Goal: Task Accomplishment & Management: Manage account settings

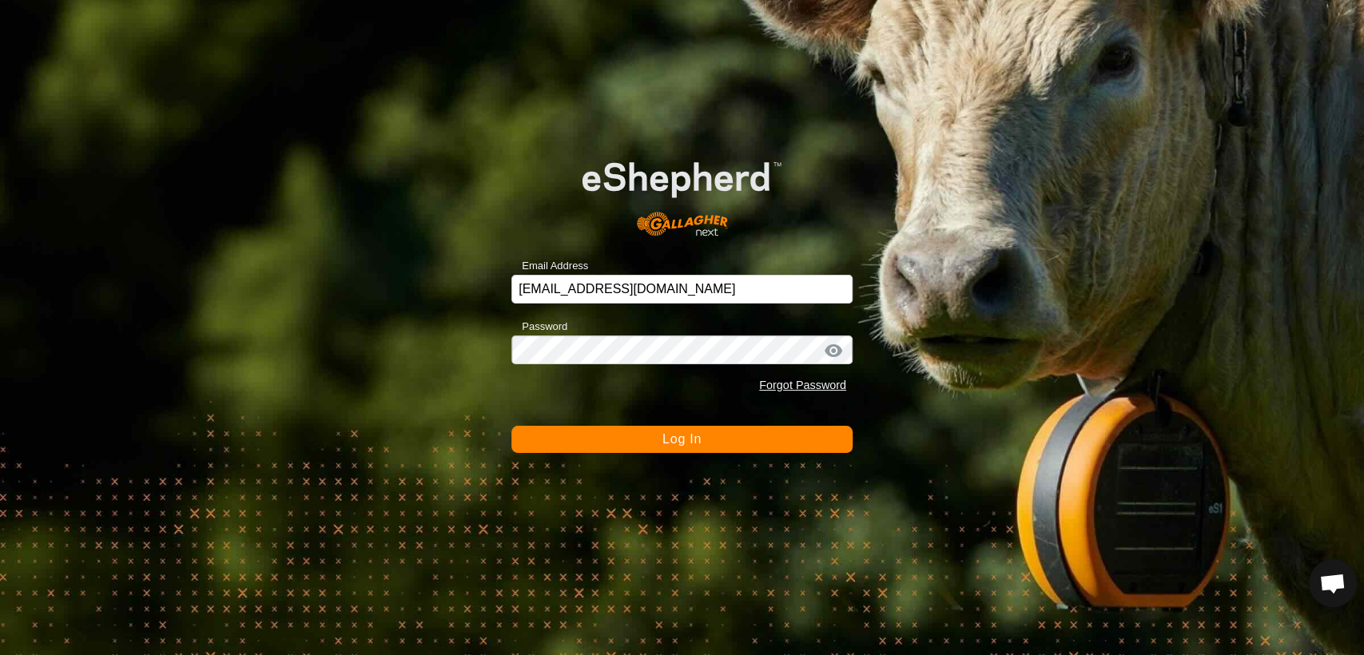
click at [655, 435] on button "Log In" at bounding box center [681, 439] width 341 height 27
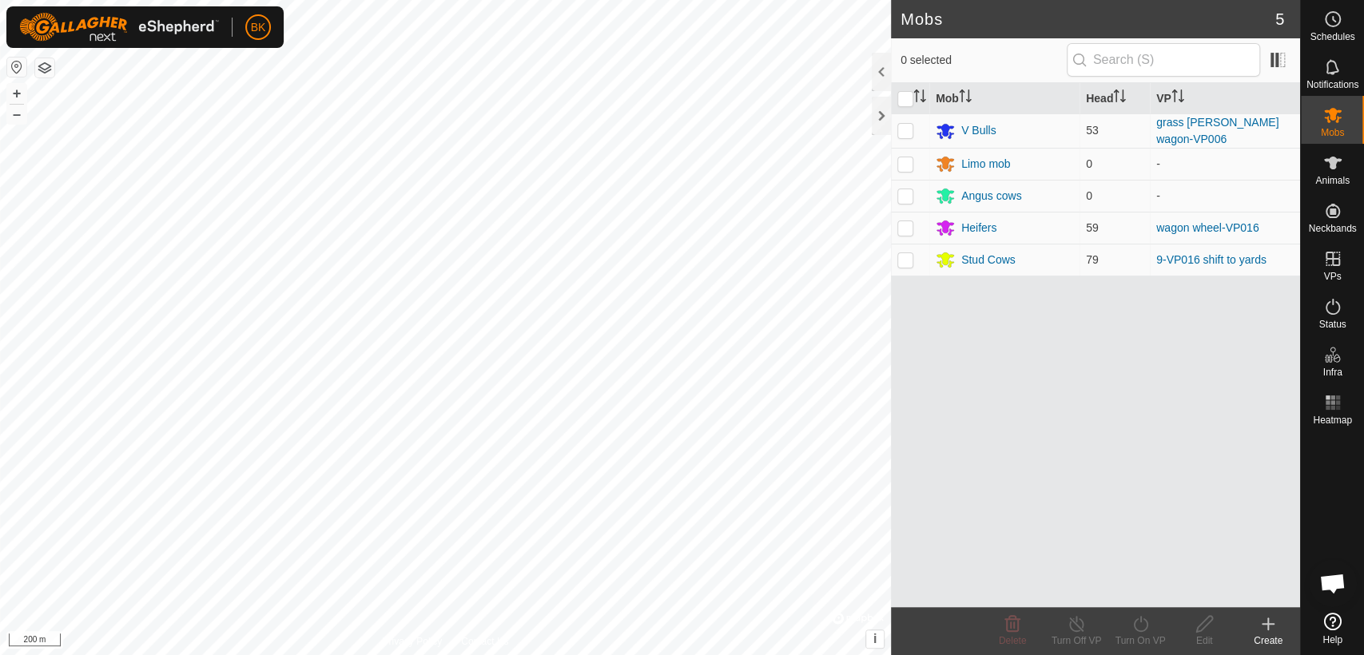
click at [1265, 629] on icon at bounding box center [1267, 623] width 19 height 19
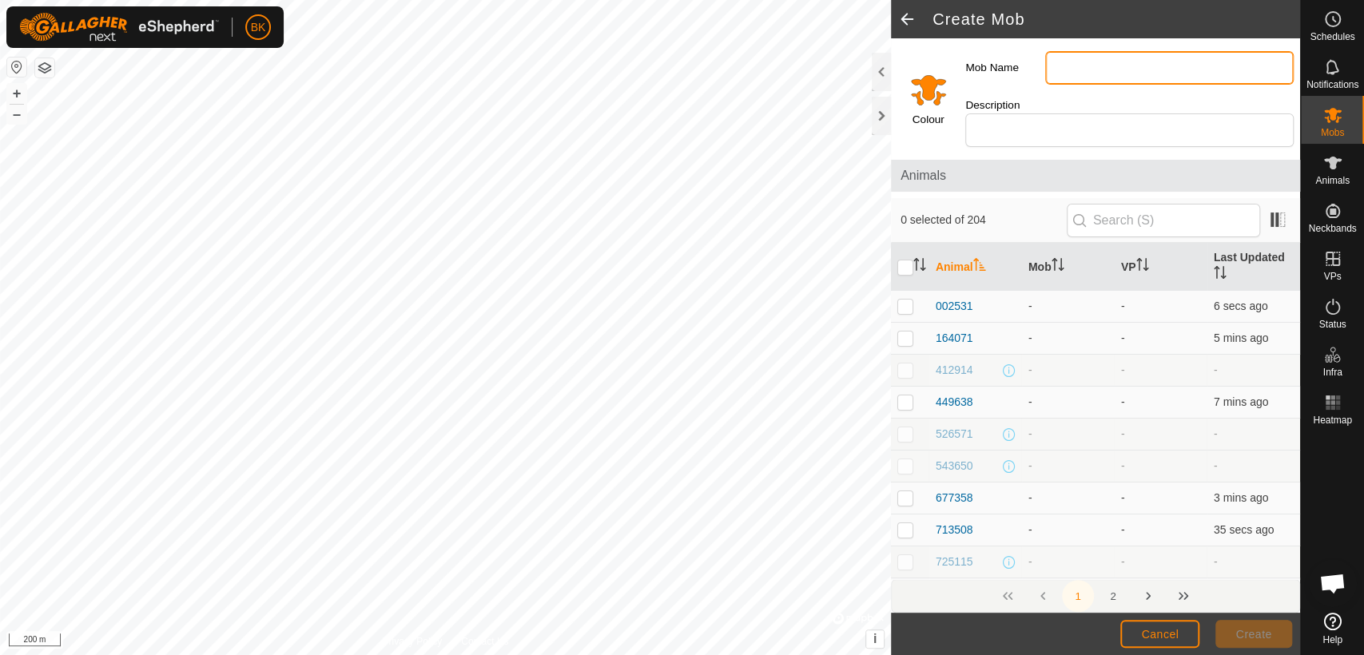
click at [1160, 66] on input "Mob Name" at bounding box center [1169, 68] width 248 height 34
type input "Spring mate mob"
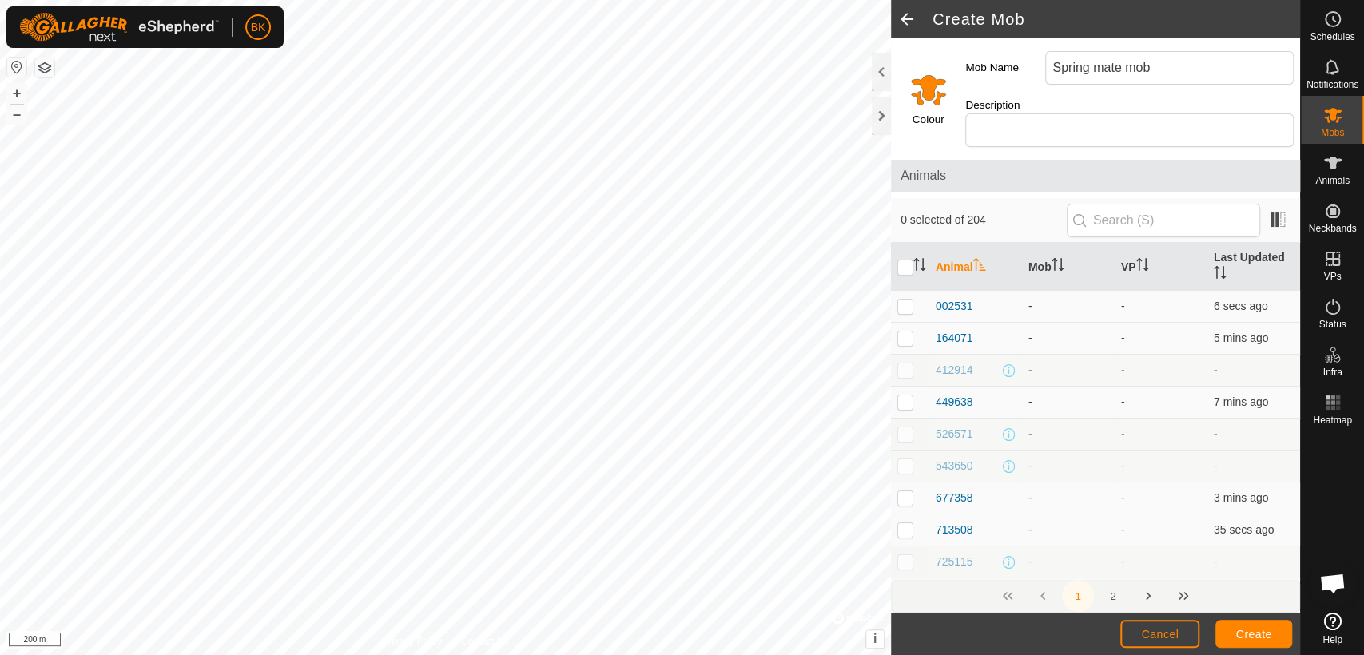
click at [933, 90] on input "Select a color" at bounding box center [928, 89] width 38 height 38
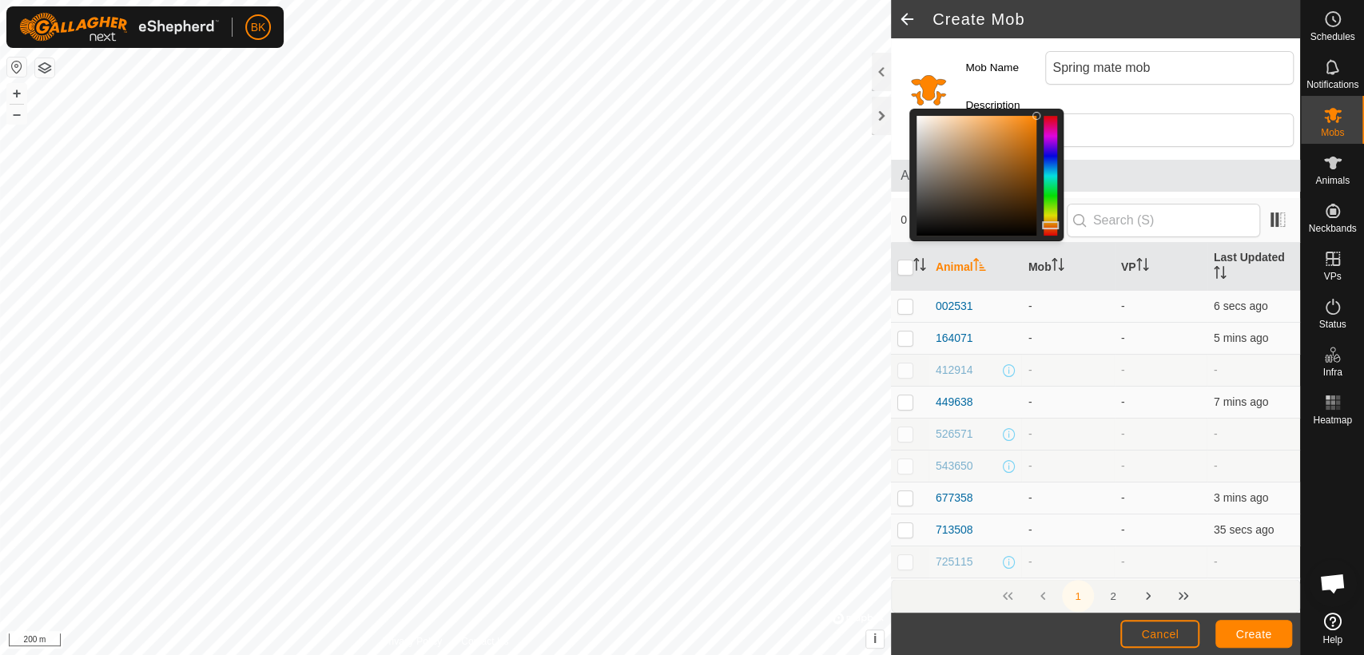
click at [928, 72] on input "Select a color" at bounding box center [928, 89] width 38 height 38
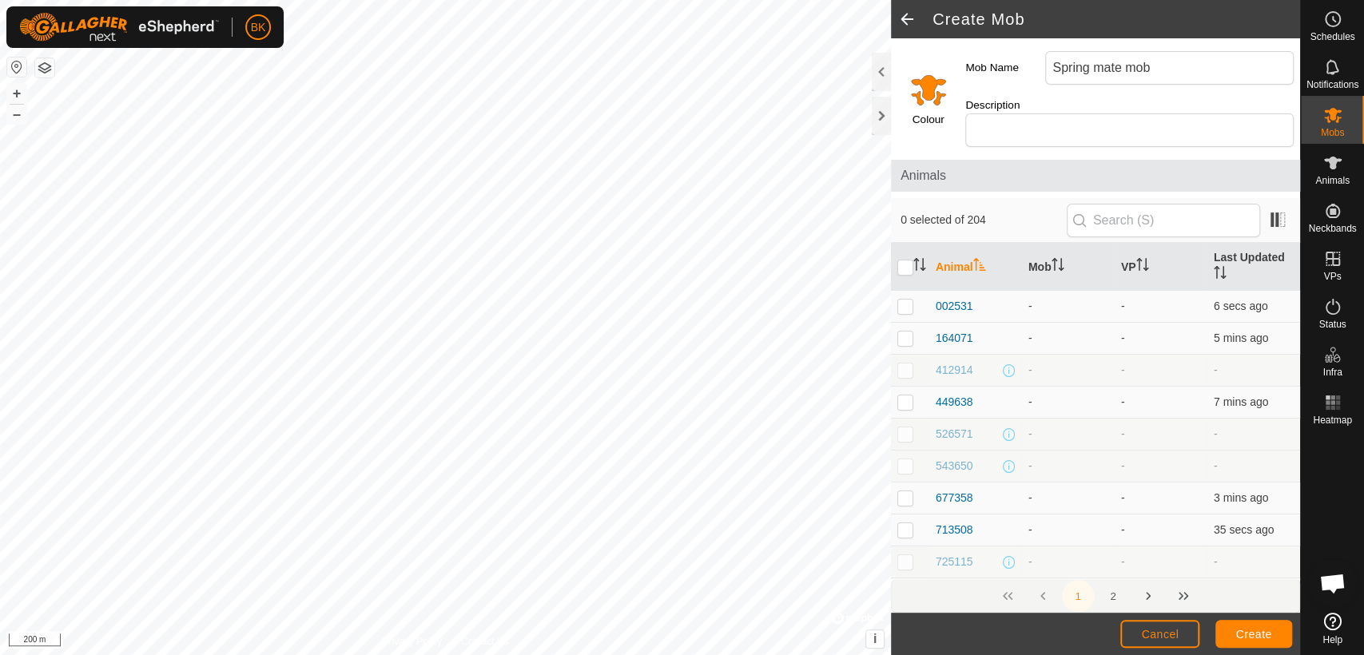
click at [922, 112] on label "Colour" at bounding box center [928, 120] width 32 height 16
click at [923, 117] on label "Colour" at bounding box center [928, 120] width 32 height 16
click at [926, 88] on input "Select a color" at bounding box center [928, 89] width 38 height 38
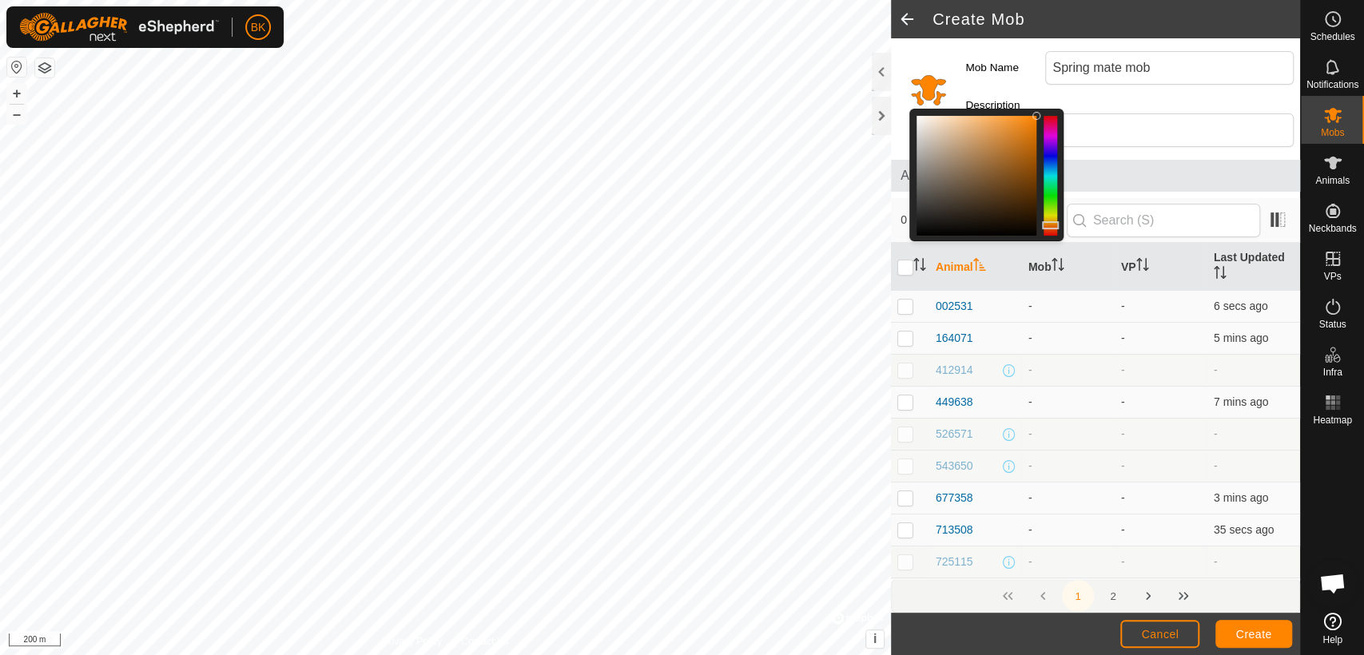
click at [1049, 183] on div at bounding box center [1050, 176] width 14 height 120
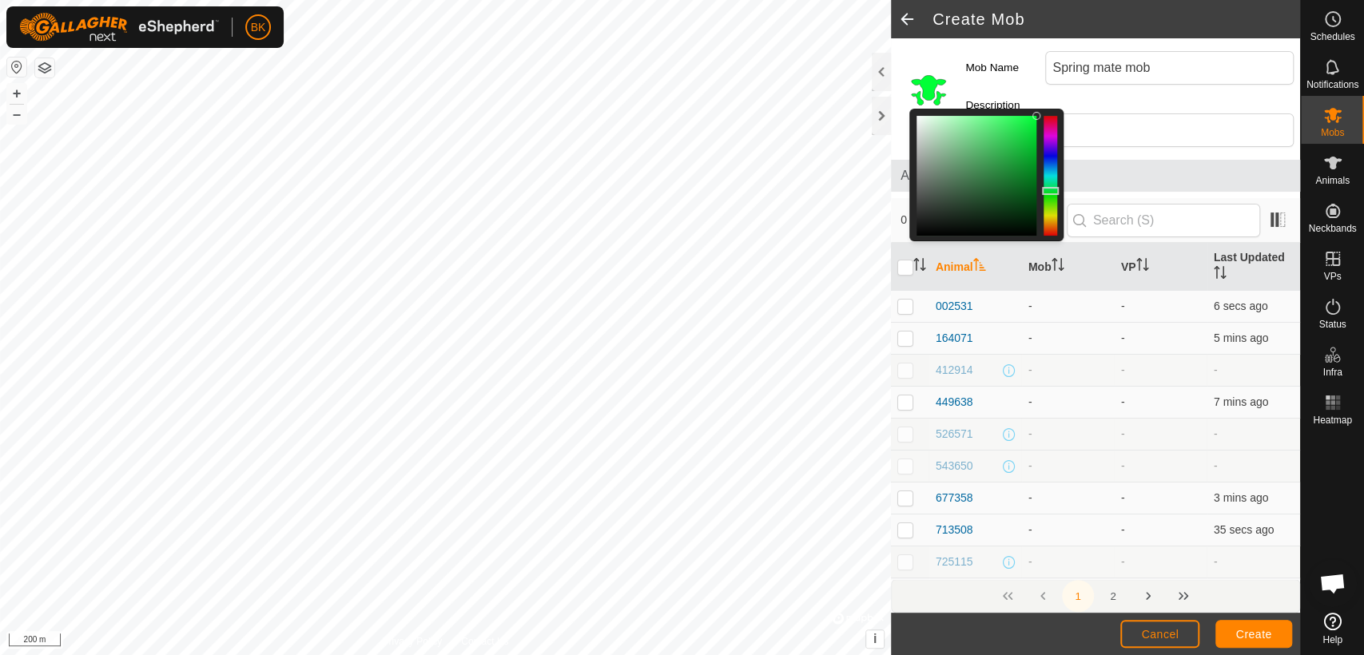
click at [970, 85] on div "Mob Name Spring mate mob" at bounding box center [1129, 68] width 341 height 46
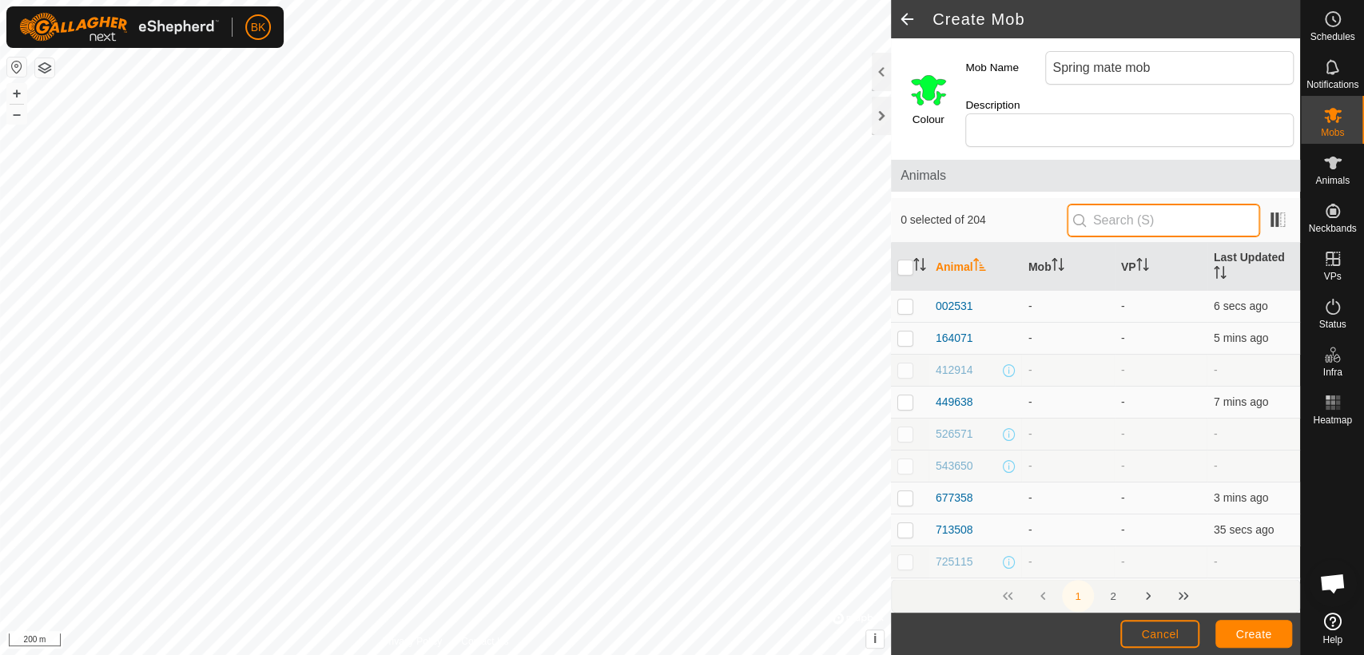
click at [1125, 204] on input "text" at bounding box center [1163, 221] width 193 height 34
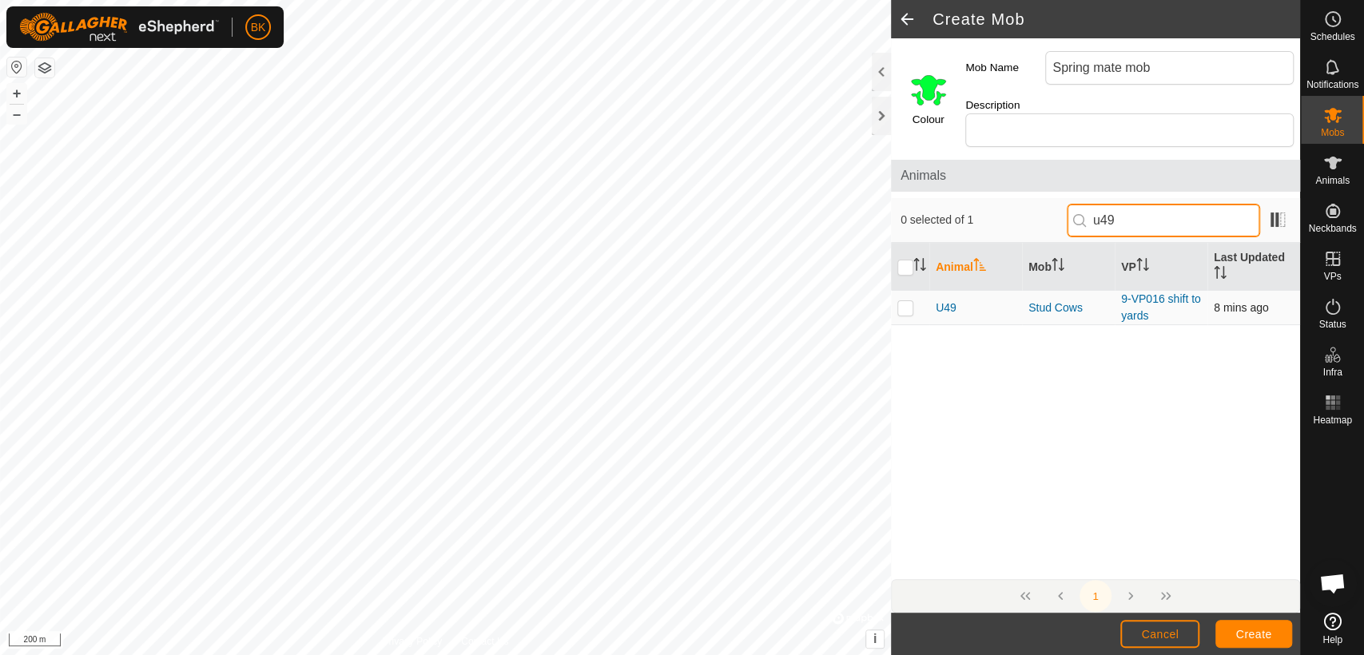
type input "u49"
click at [909, 301] on p-tablecheckbox at bounding box center [905, 307] width 16 height 13
checkbox input "true"
click at [1133, 204] on input "u49" at bounding box center [1163, 221] width 193 height 34
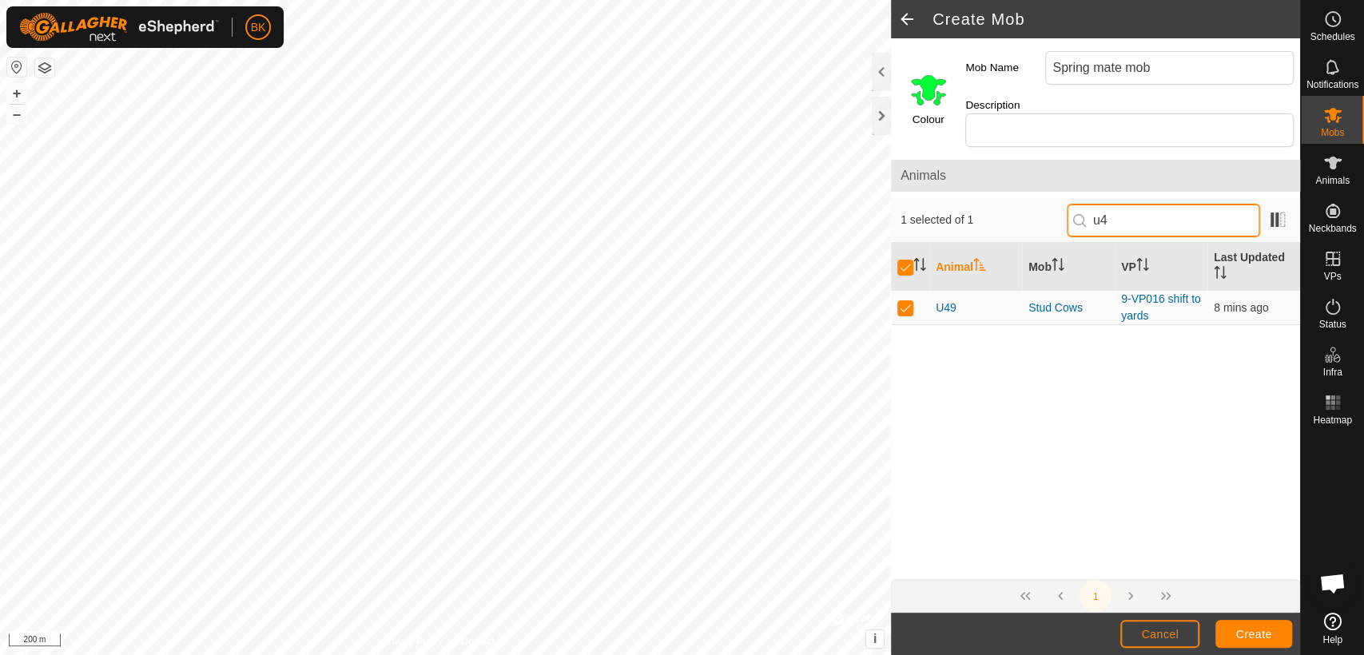
type input "u"
checkbox input "false"
type input "L29"
click at [903, 301] on p-checkbox at bounding box center [905, 307] width 16 height 13
checkbox input "true"
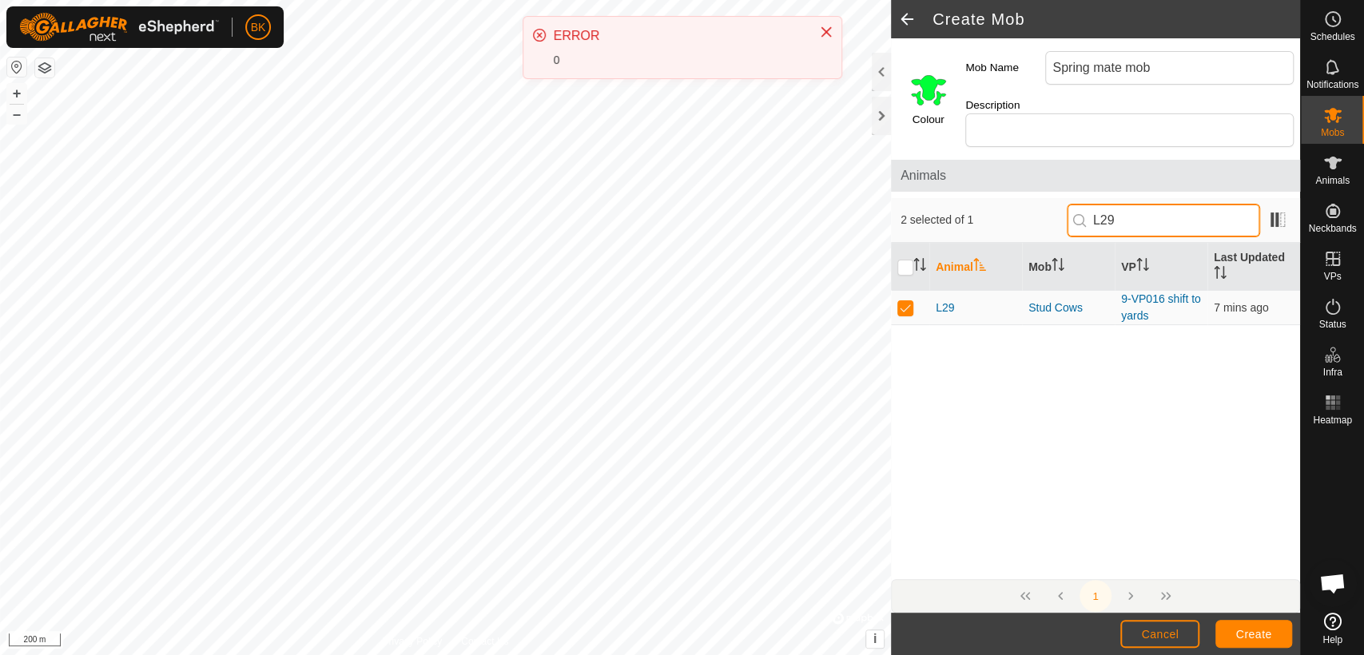
click at [1127, 205] on input "L29" at bounding box center [1163, 221] width 193 height 34
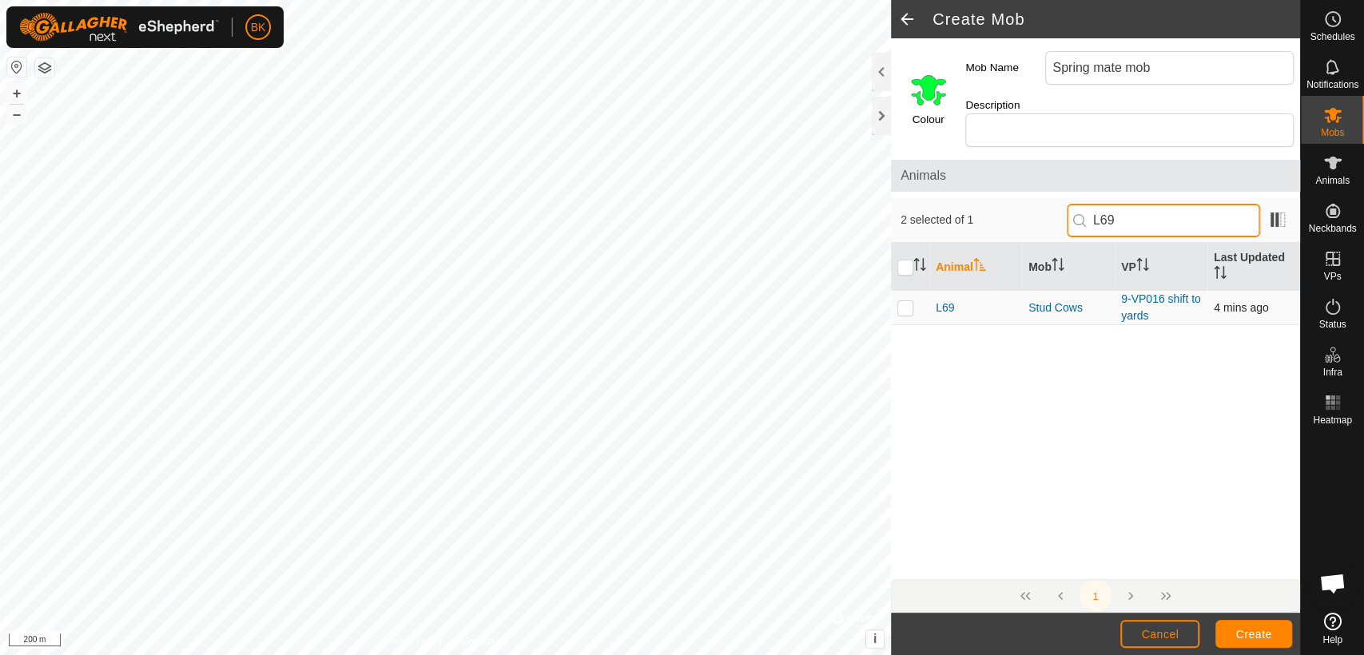
type input "L69"
click at [908, 301] on p-checkbox at bounding box center [905, 307] width 16 height 13
checkbox input "true"
click at [1170, 206] on input "L69" at bounding box center [1163, 221] width 193 height 34
type input "L"
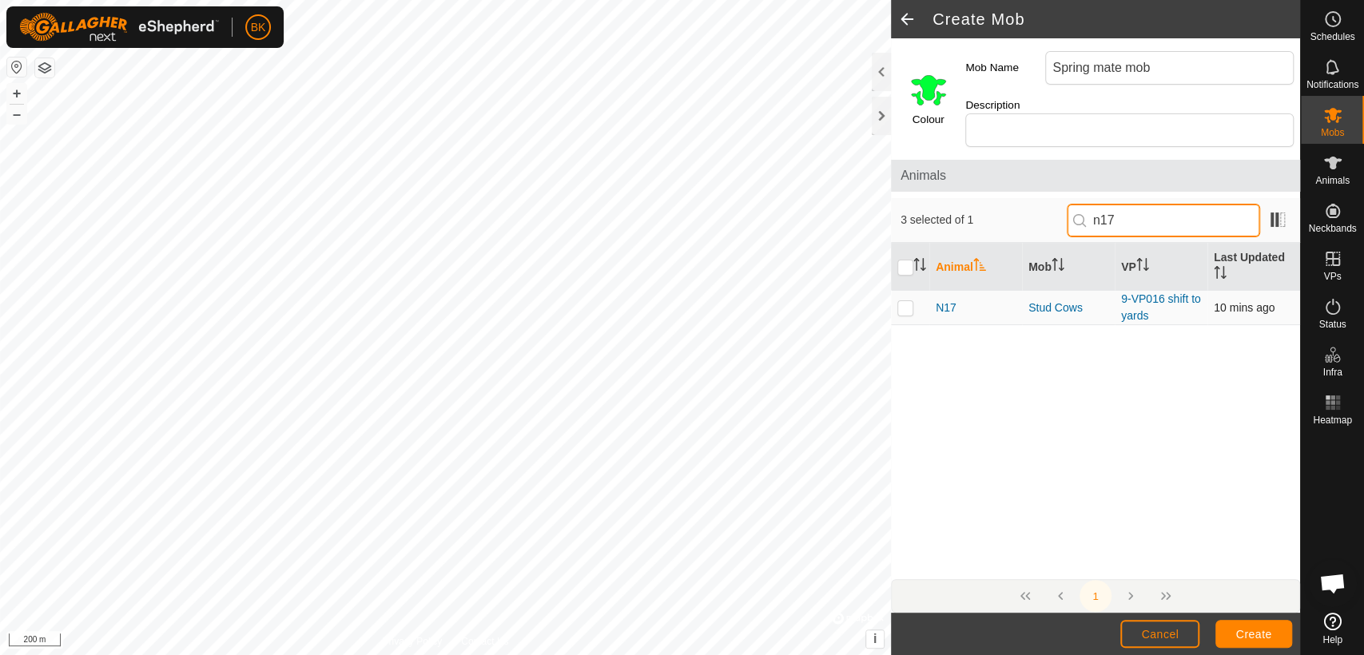
type input "n17"
click at [908, 301] on p-checkbox at bounding box center [905, 307] width 16 height 13
checkbox input "true"
click at [1147, 205] on input "n17" at bounding box center [1163, 221] width 193 height 34
type input "n"
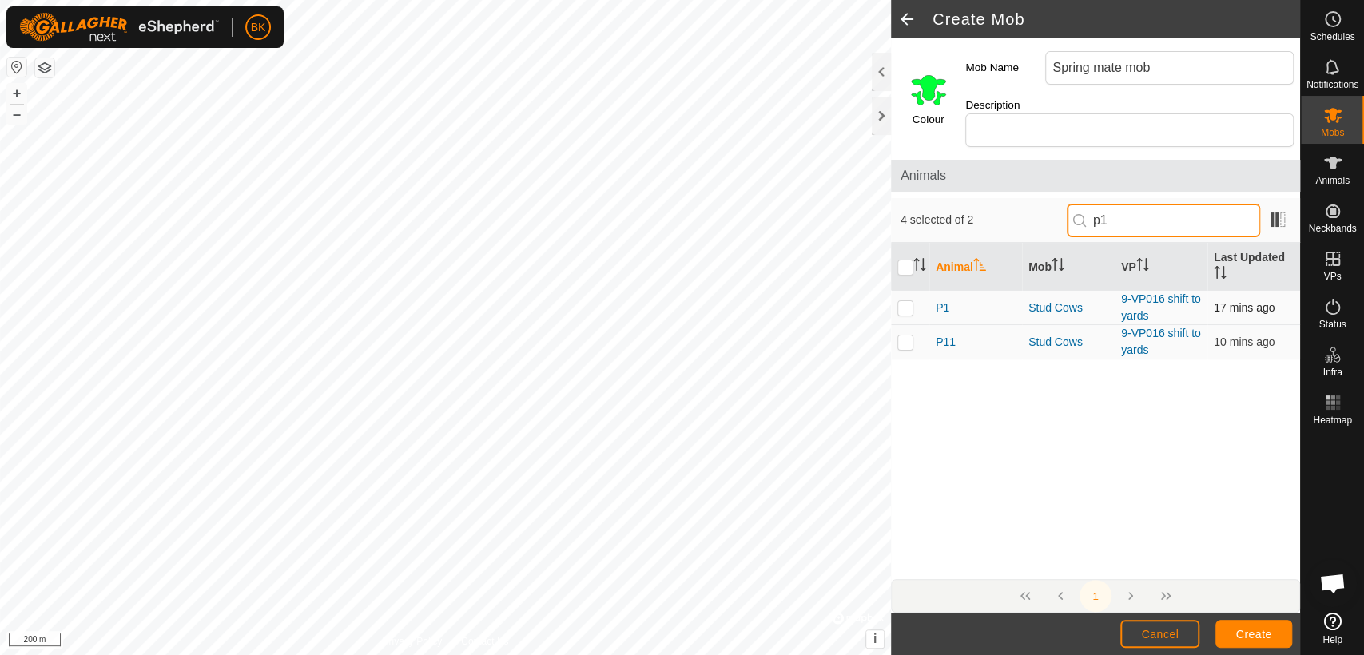
type input "p1"
click at [908, 301] on p-checkbox at bounding box center [905, 307] width 16 height 13
checkbox input "true"
click at [1135, 205] on input "p1" at bounding box center [1163, 221] width 193 height 34
type input "p"
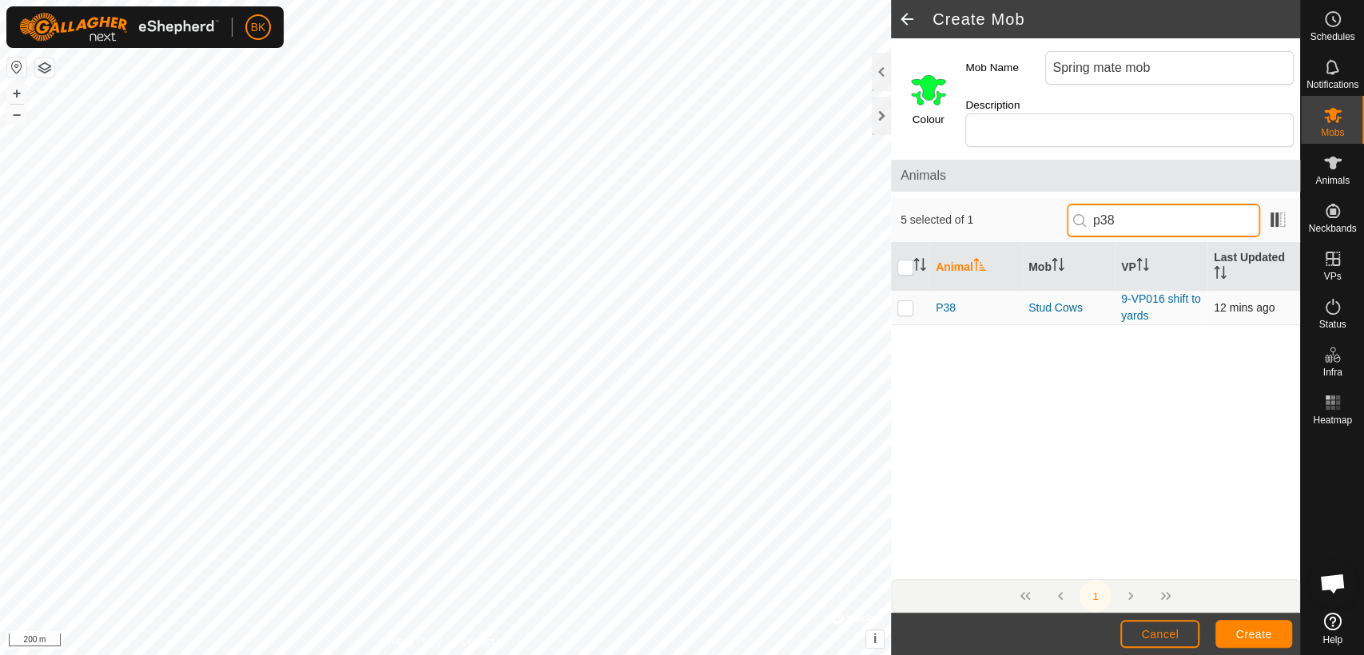
type input "p38"
click at [907, 301] on p-checkbox at bounding box center [905, 307] width 16 height 13
checkbox input "true"
click at [1161, 204] on input "p38" at bounding box center [1163, 221] width 193 height 34
type input "p"
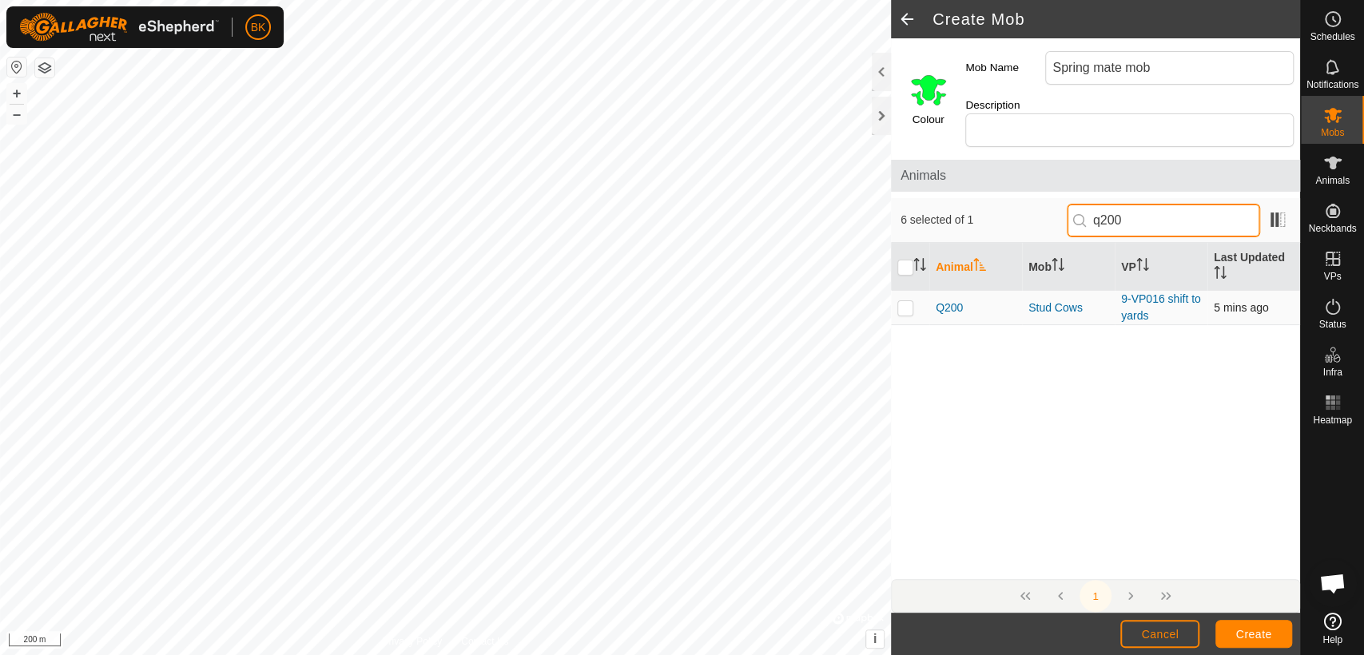
type input "q200"
click at [906, 301] on p-checkbox at bounding box center [905, 307] width 16 height 13
checkbox input "true"
click at [1160, 206] on input "q200" at bounding box center [1163, 221] width 193 height 34
type input "q"
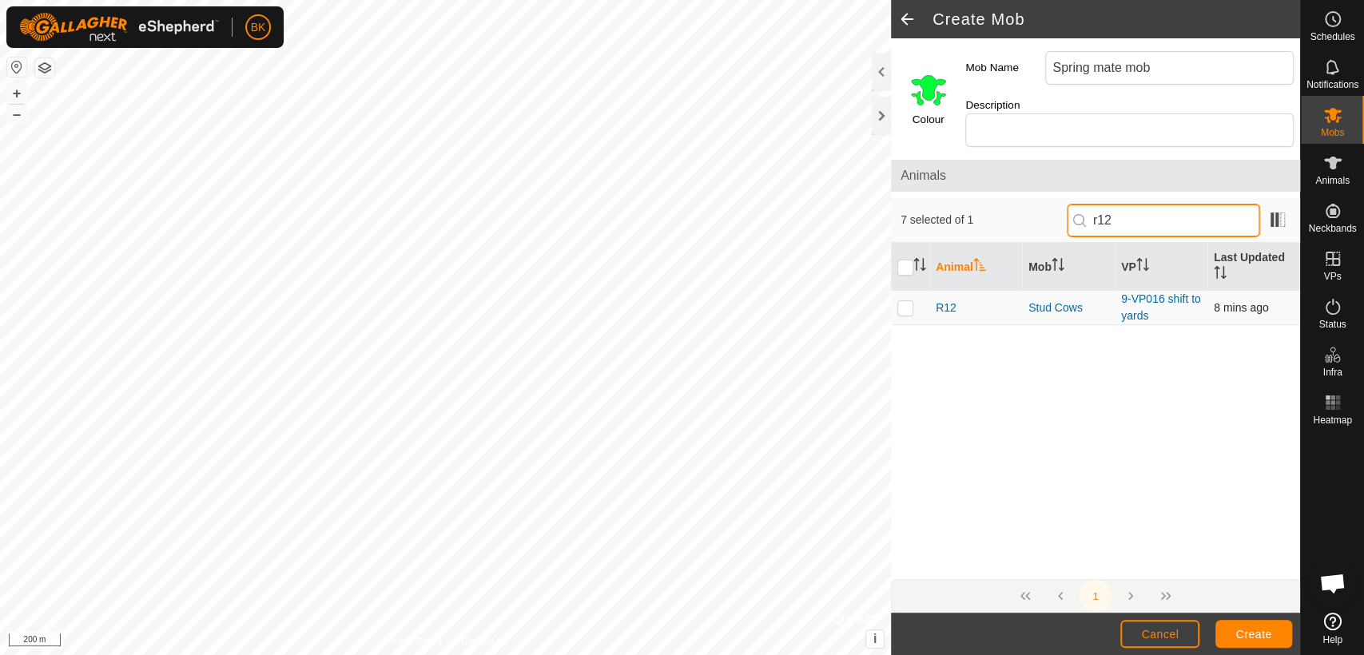
type input "r12"
click at [904, 301] on p-checkbox at bounding box center [905, 307] width 16 height 13
checkbox input "true"
click at [1182, 204] on input "r12" at bounding box center [1163, 221] width 193 height 34
type input "r"
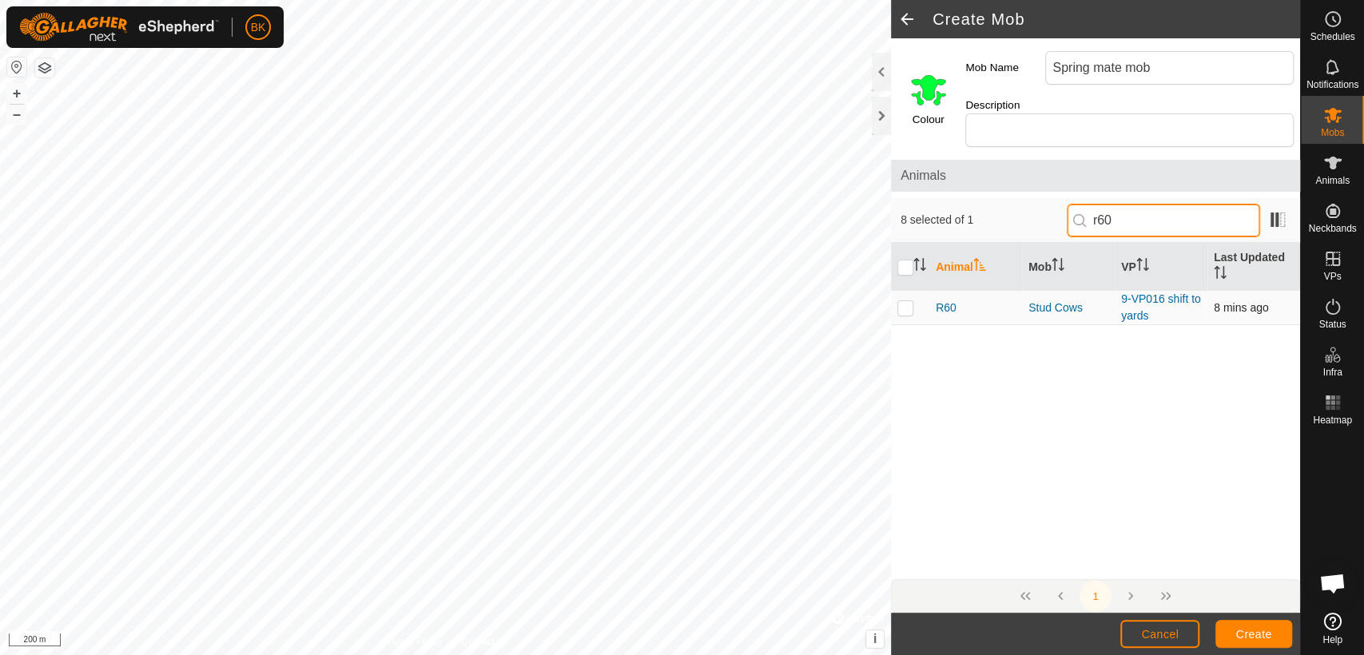
type input "r60"
click at [904, 301] on p-checkbox at bounding box center [905, 307] width 16 height 13
checkbox input "true"
click at [1124, 204] on input "r60" at bounding box center [1163, 221] width 193 height 34
type input "r"
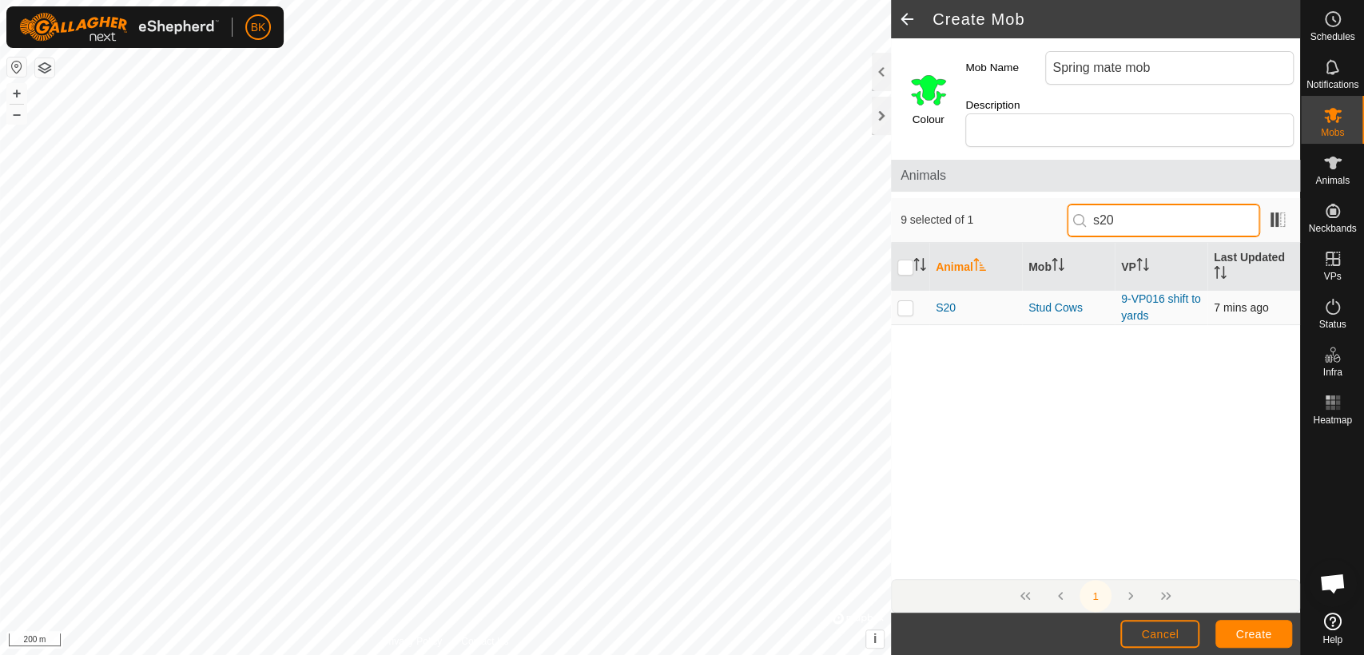
type input "s20"
click at [904, 301] on p-checkbox at bounding box center [905, 307] width 16 height 13
checkbox input "true"
click at [1200, 204] on input "s20" at bounding box center [1163, 221] width 193 height 34
type input "s"
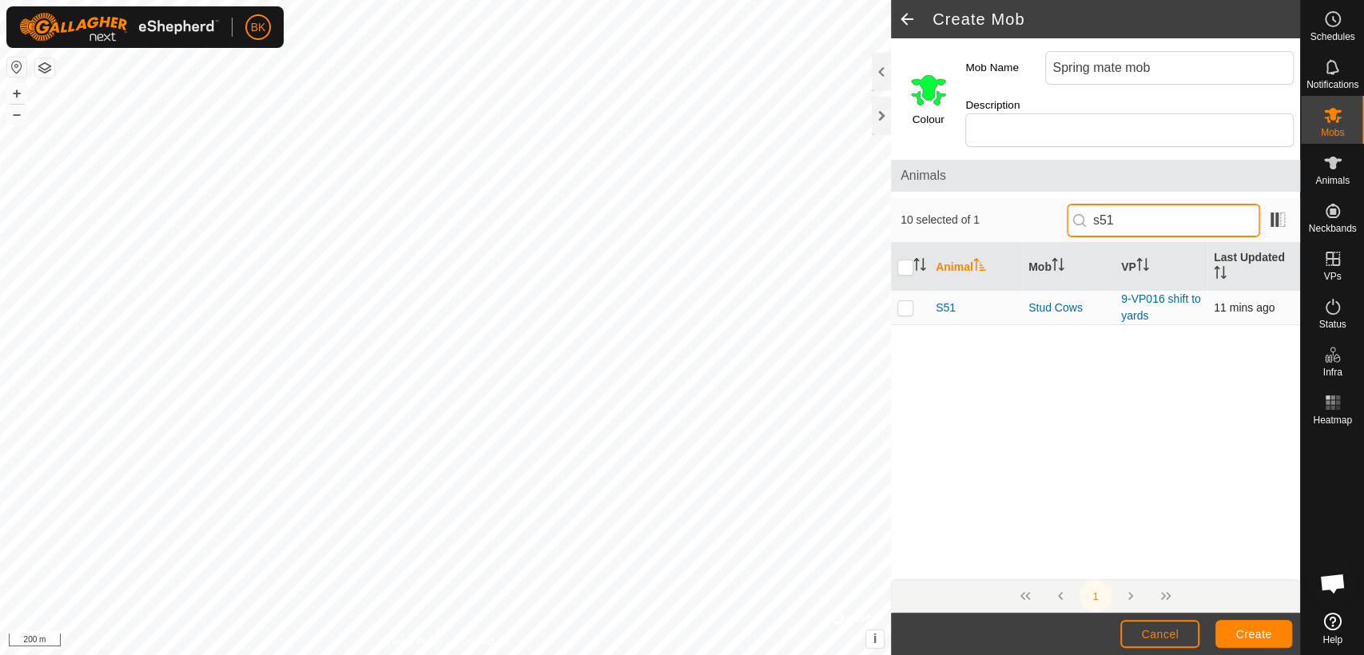
type input "s51"
click at [905, 301] on p-checkbox at bounding box center [905, 307] width 16 height 13
checkbox input "true"
click at [1129, 204] on input "s51" at bounding box center [1163, 221] width 193 height 34
type input "s"
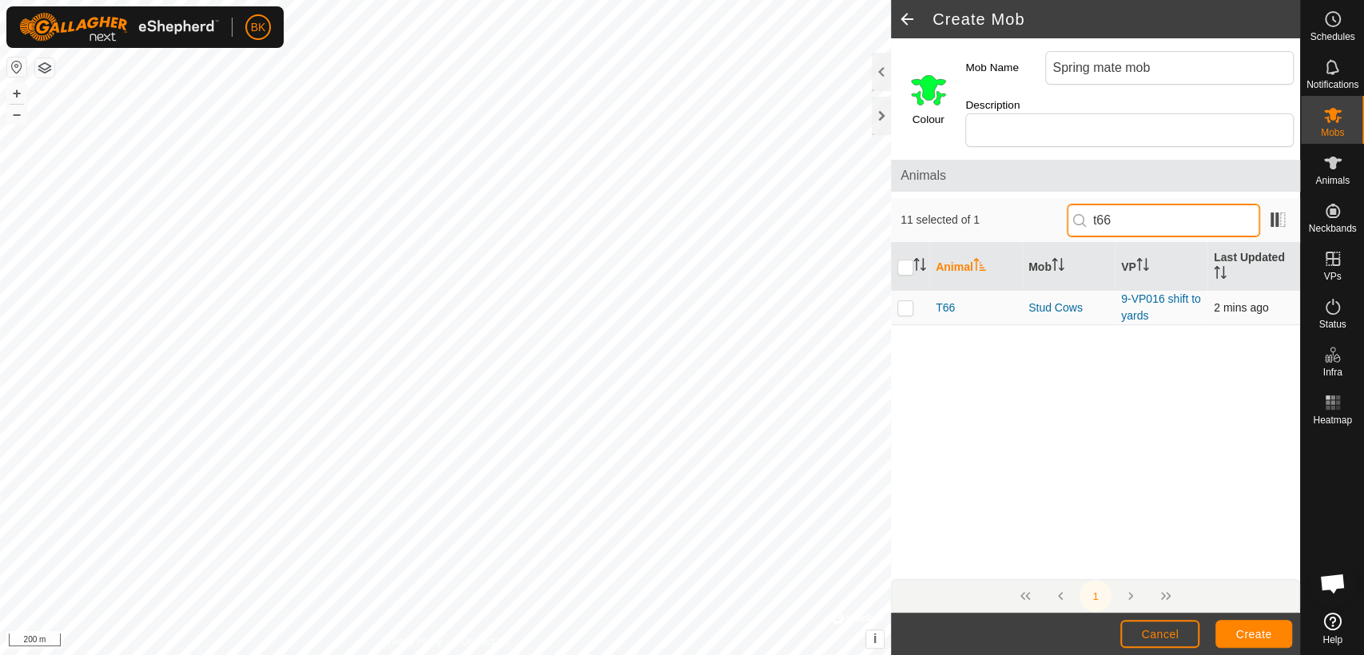
type input "t66"
click at [903, 301] on p-checkbox at bounding box center [905, 307] width 16 height 13
checkbox input "true"
click at [1125, 204] on input "t66" at bounding box center [1163, 221] width 193 height 34
type input "t"
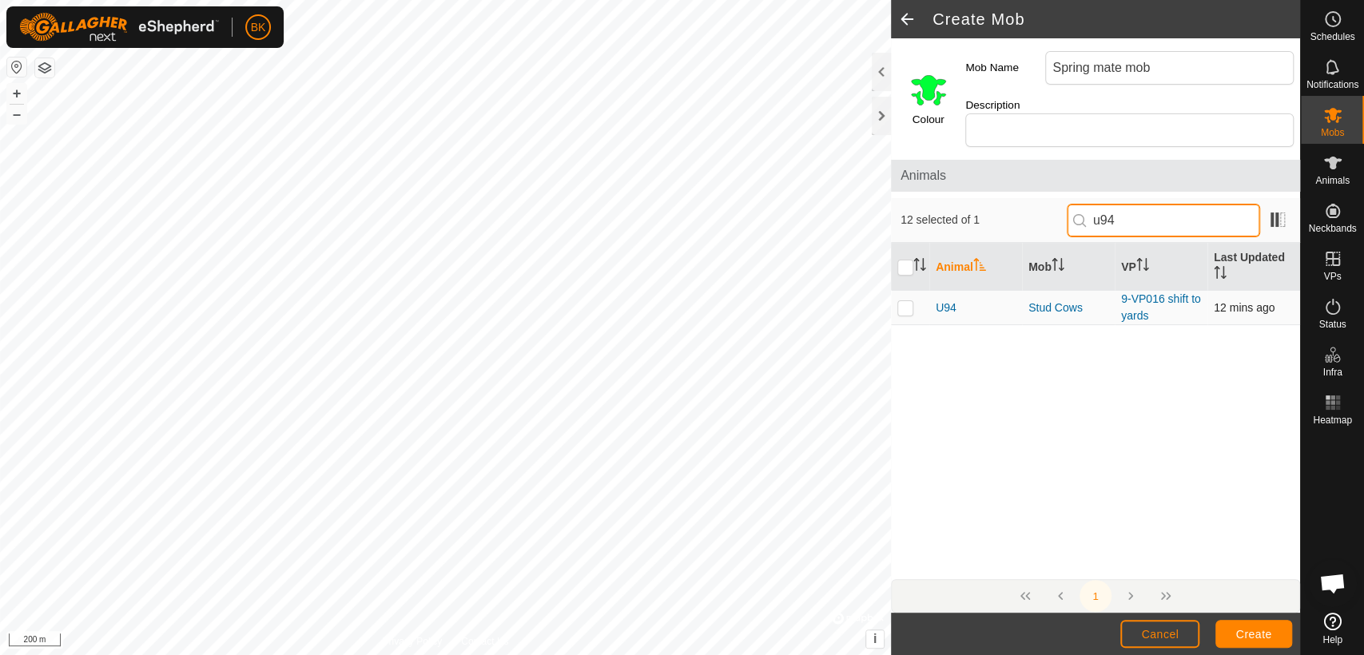
type input "u94"
click at [898, 301] on p-checkbox at bounding box center [905, 307] width 16 height 13
checkbox input "true"
click at [1258, 622] on button "Create" at bounding box center [1253, 634] width 77 height 28
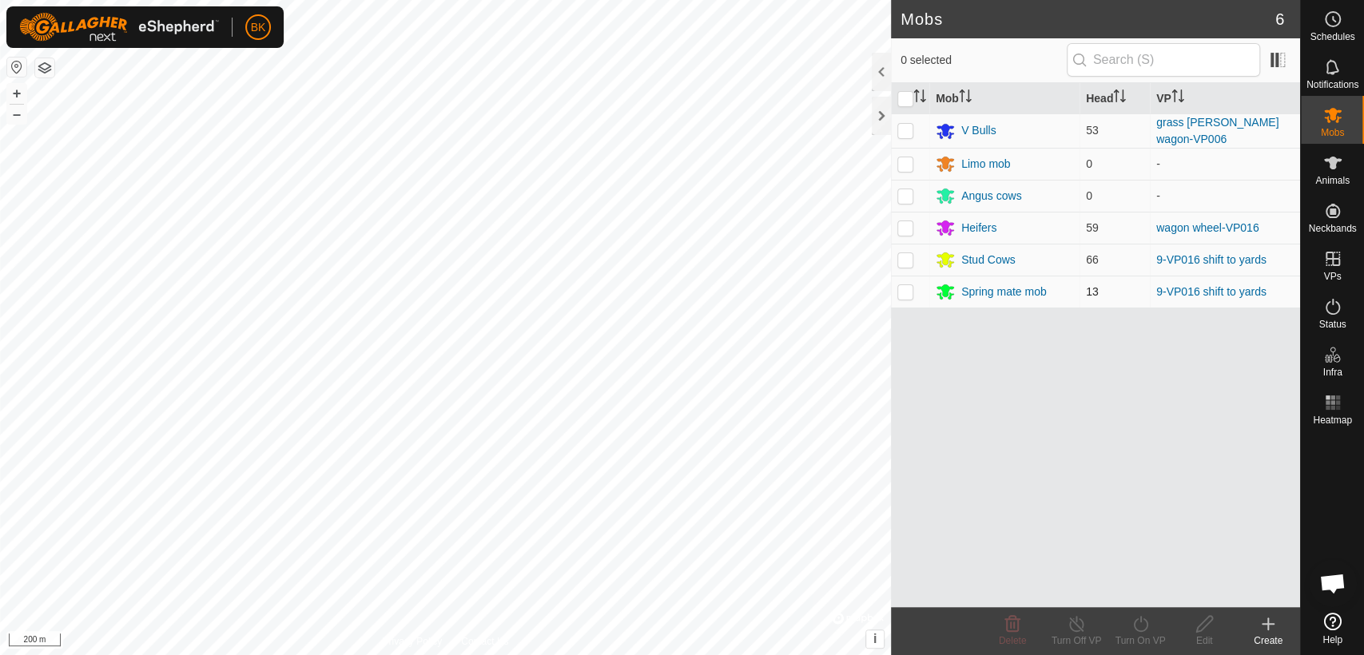
click at [902, 290] on p-checkbox at bounding box center [905, 291] width 16 height 13
checkbox input "true"
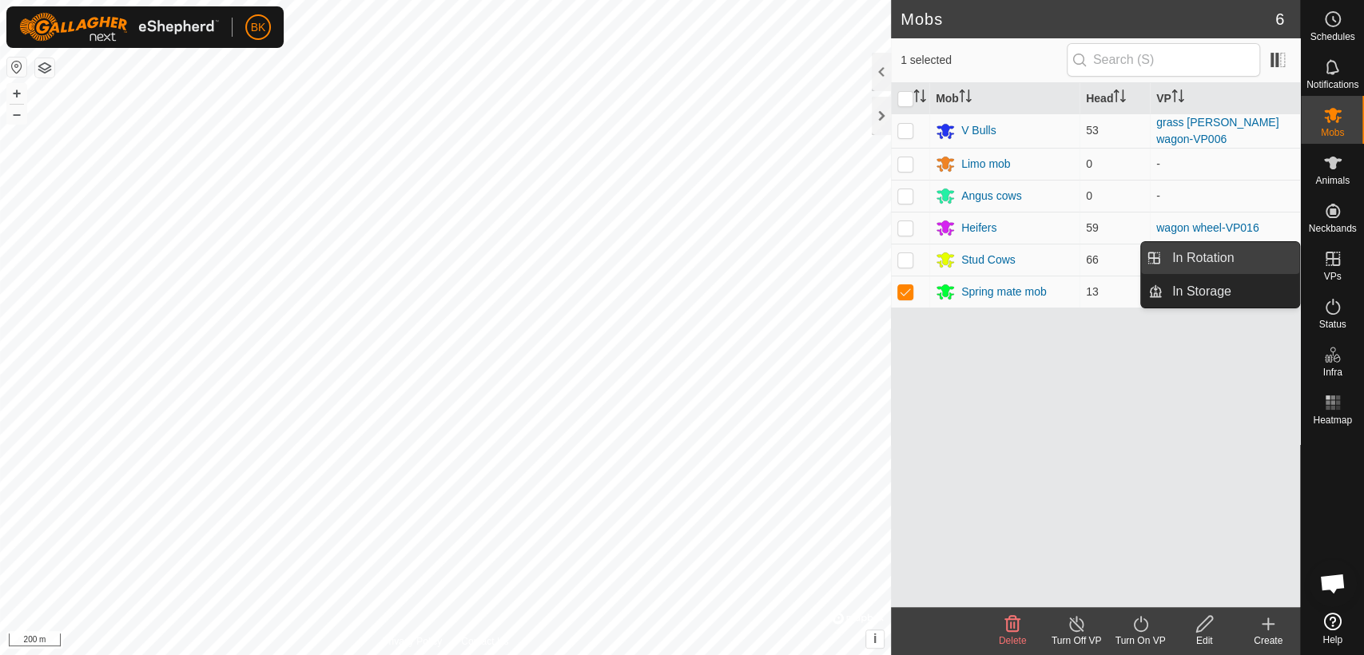
click at [1258, 256] on link "In Rotation" at bounding box center [1230, 258] width 137 height 32
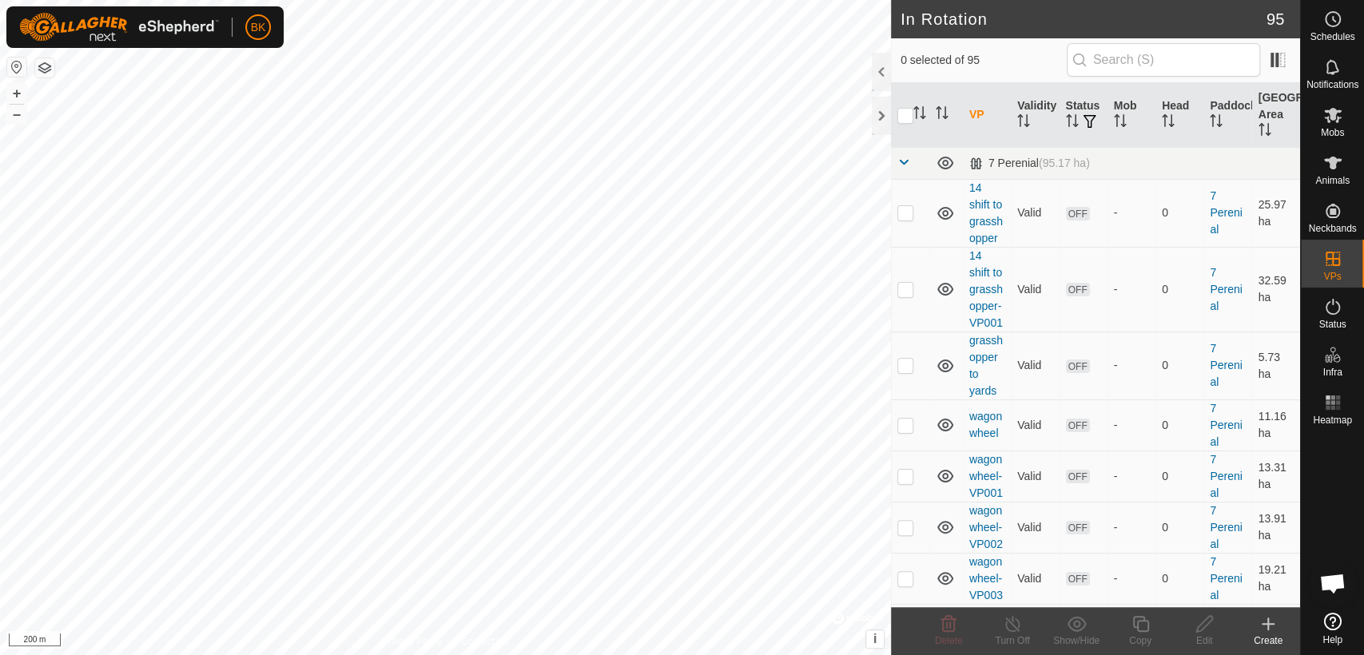
click at [1272, 627] on icon at bounding box center [1267, 623] width 19 height 19
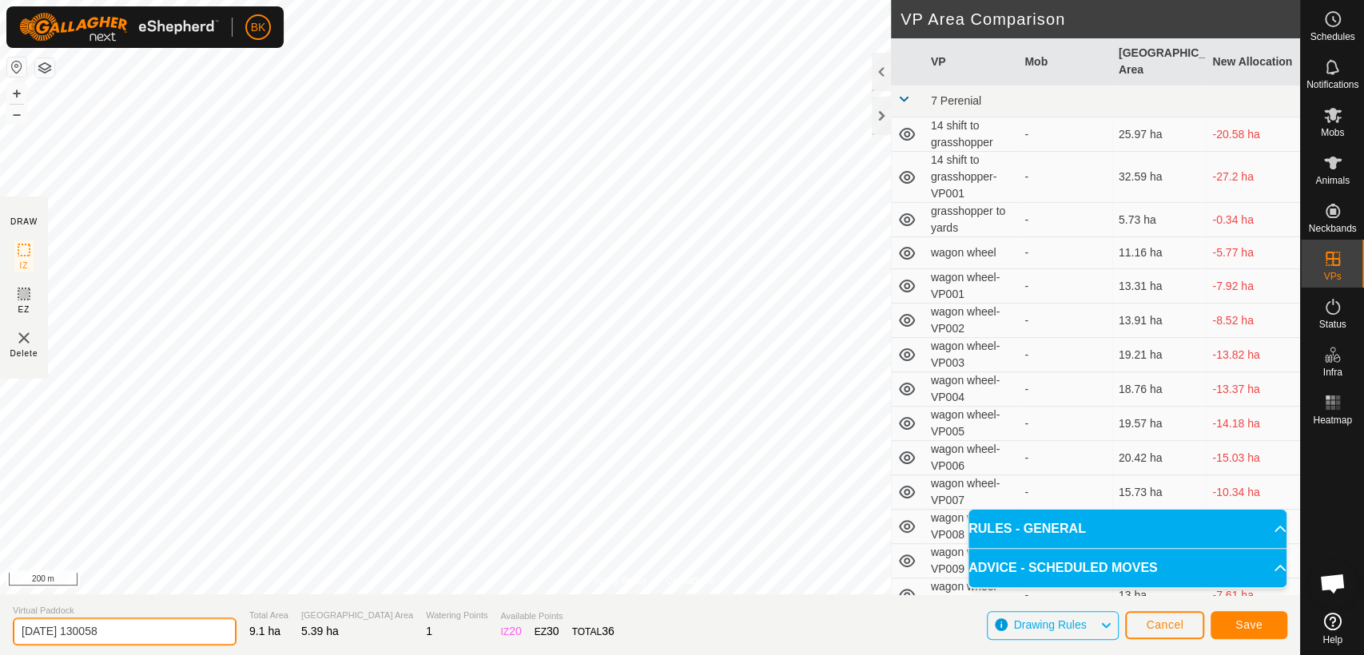
click at [141, 625] on input "[DATE] 130058" at bounding box center [125, 632] width 224 height 28
type input "2"
click at [77, 631] on input "house perenial to yards" at bounding box center [125, 632] width 224 height 28
click at [83, 631] on input "house perenial to yards" at bounding box center [125, 632] width 224 height 28
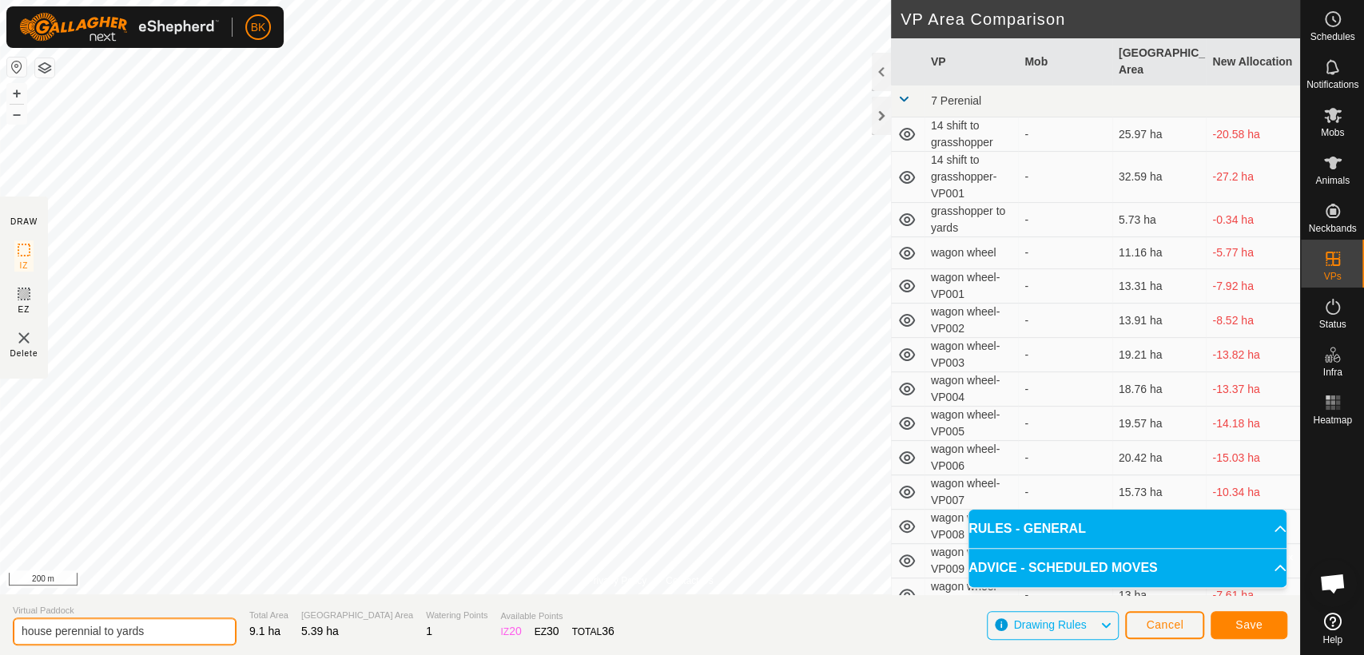
click at [178, 633] on input "house perennial to yards" at bounding box center [125, 632] width 224 height 28
type input "house perennial to yards"
drag, startPoint x: 1234, startPoint y: 610, endPoint x: 1239, endPoint y: 623, distance: 14.4
click at [1239, 623] on span "Save" at bounding box center [1248, 624] width 27 height 13
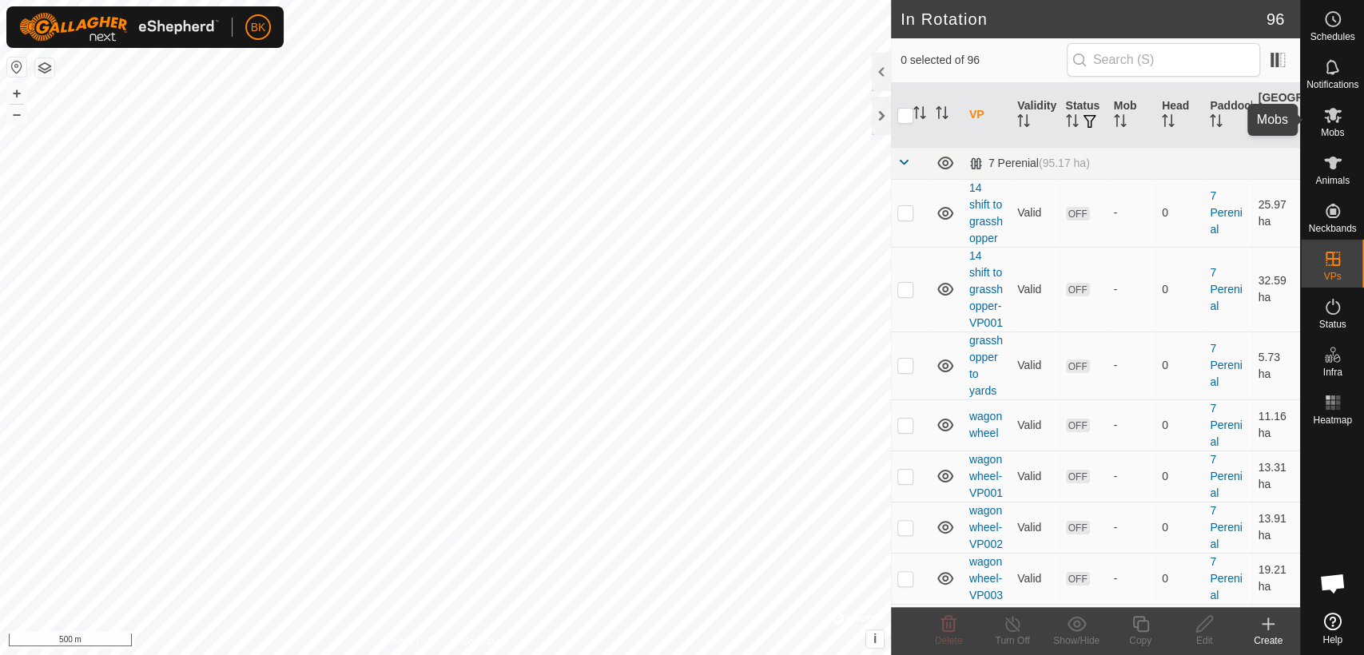
click at [1324, 124] on icon at bounding box center [1332, 114] width 19 height 19
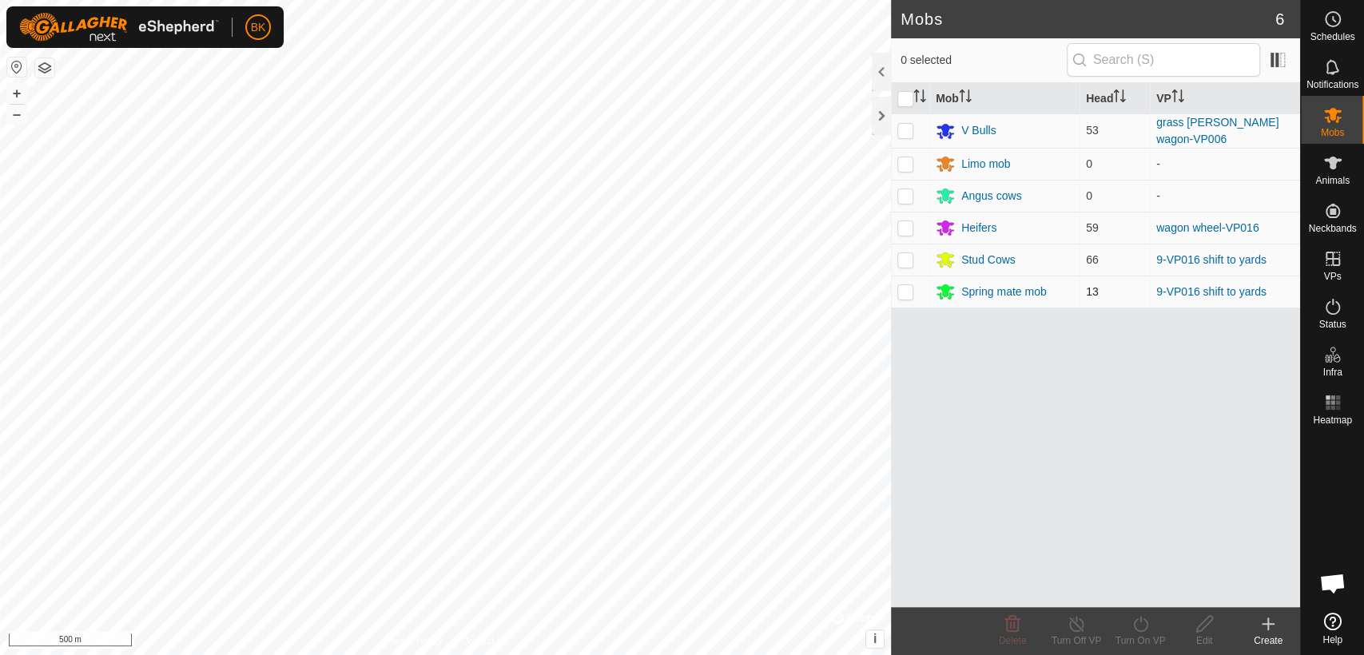
click at [907, 291] on p-checkbox at bounding box center [905, 291] width 16 height 13
checkbox input "true"
click at [1146, 618] on icon at bounding box center [1141, 623] width 20 height 19
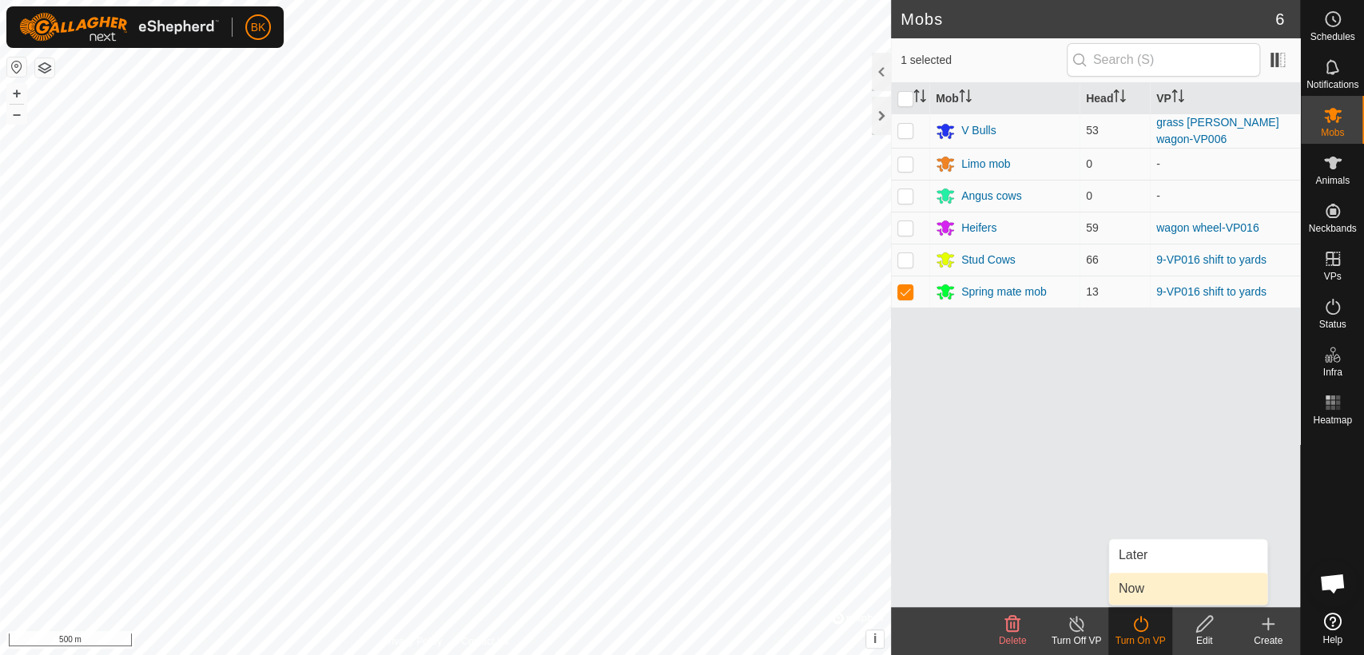
click at [1141, 593] on link "Now" at bounding box center [1188, 589] width 158 height 32
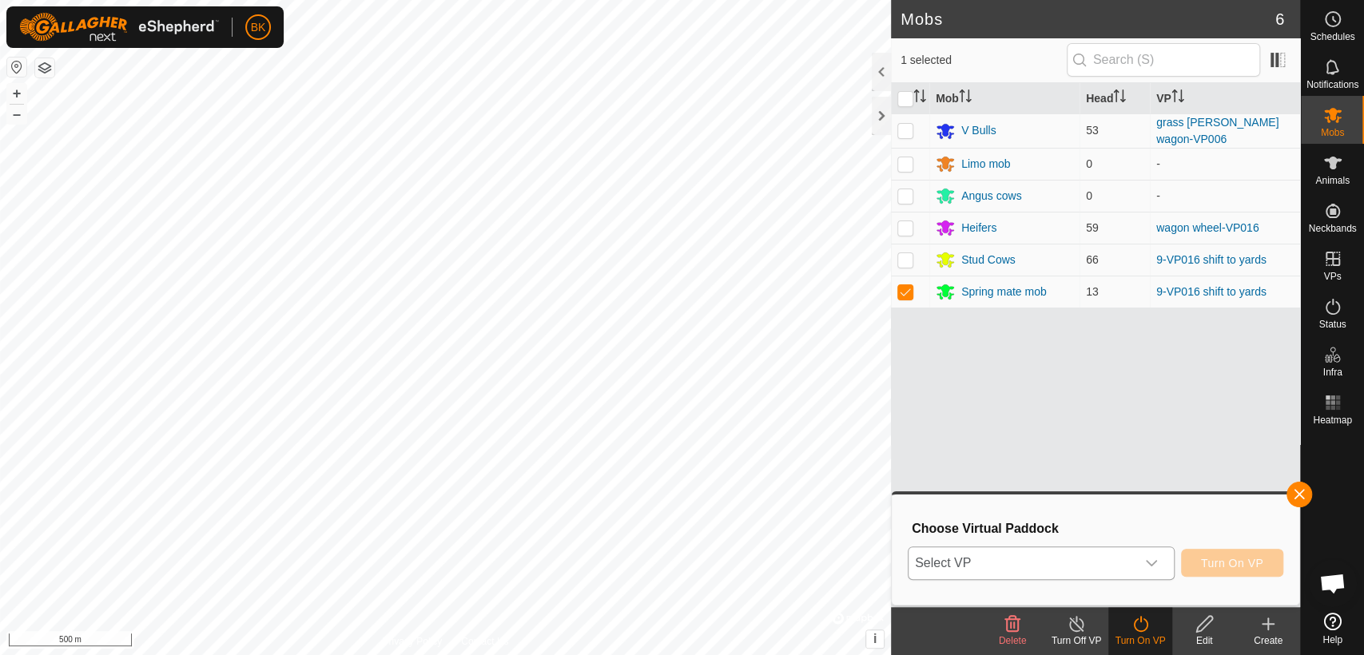
click at [1115, 558] on span "Select VP" at bounding box center [1021, 563] width 227 height 32
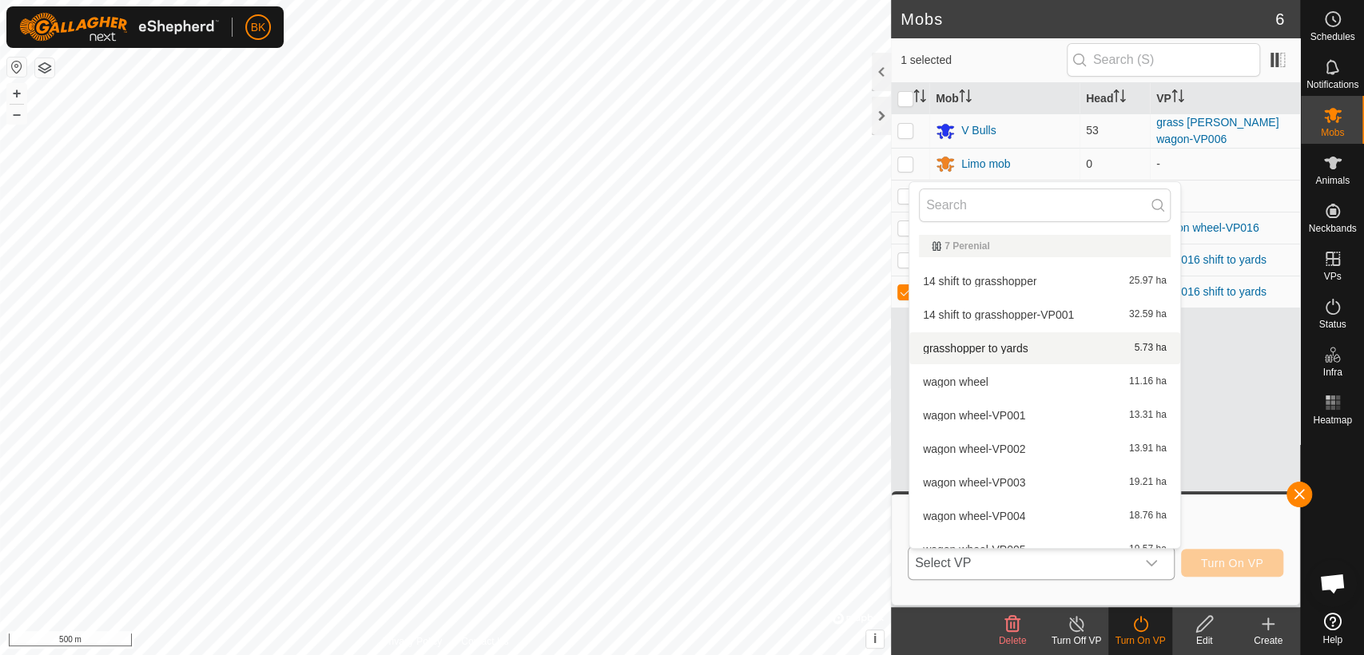
scroll to position [18, 0]
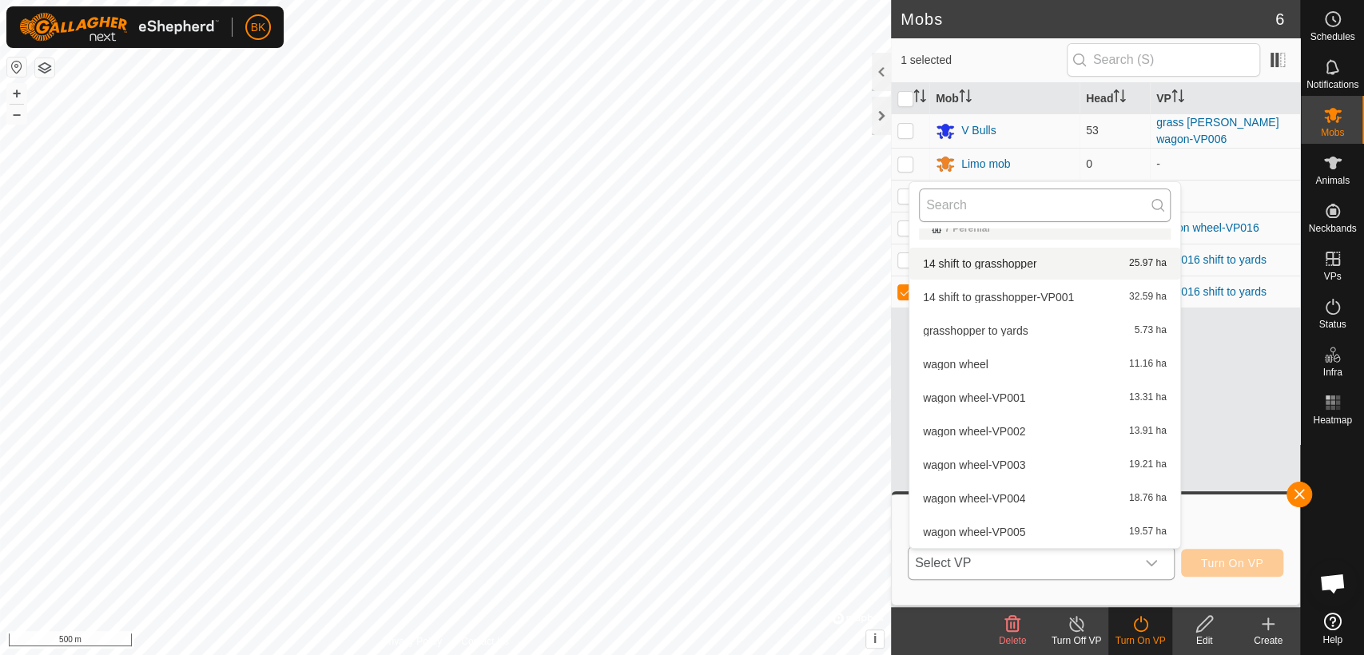
type input "9"
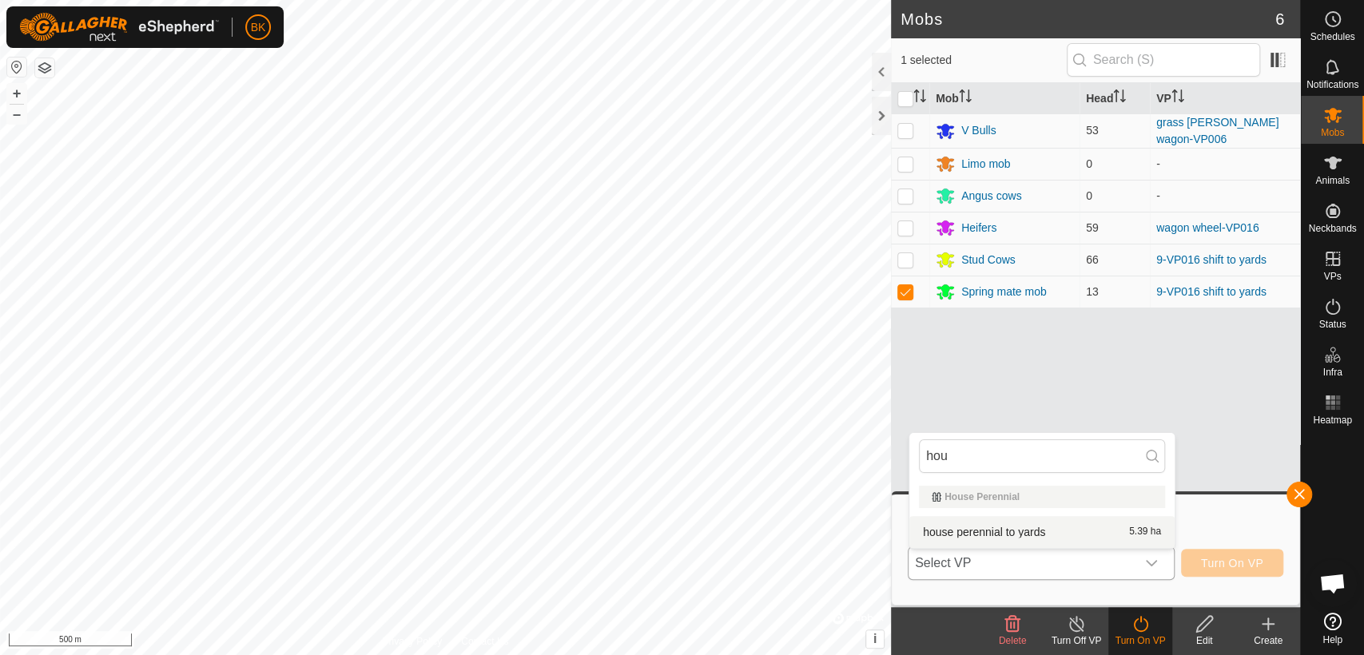
type input "hou"
click at [992, 535] on li "house perennial to yards 5.39 ha" at bounding box center [1041, 532] width 265 height 32
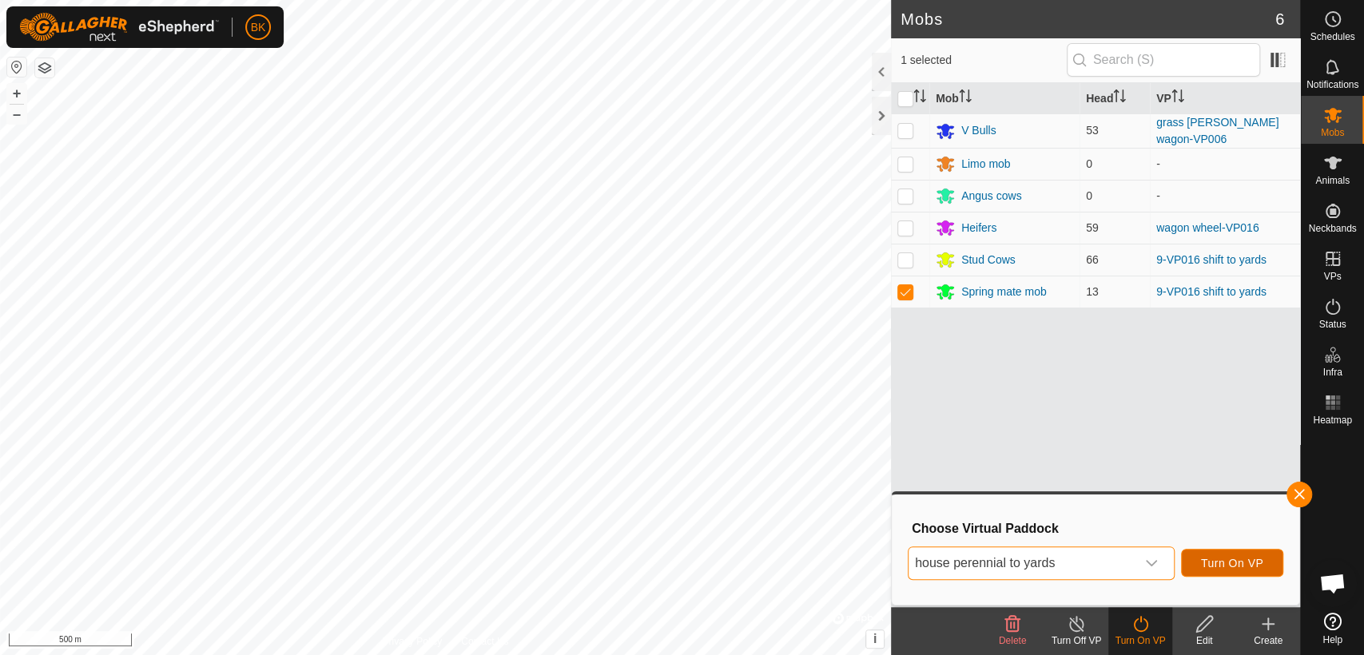
click at [1241, 560] on span "Turn On VP" at bounding box center [1232, 563] width 62 height 13
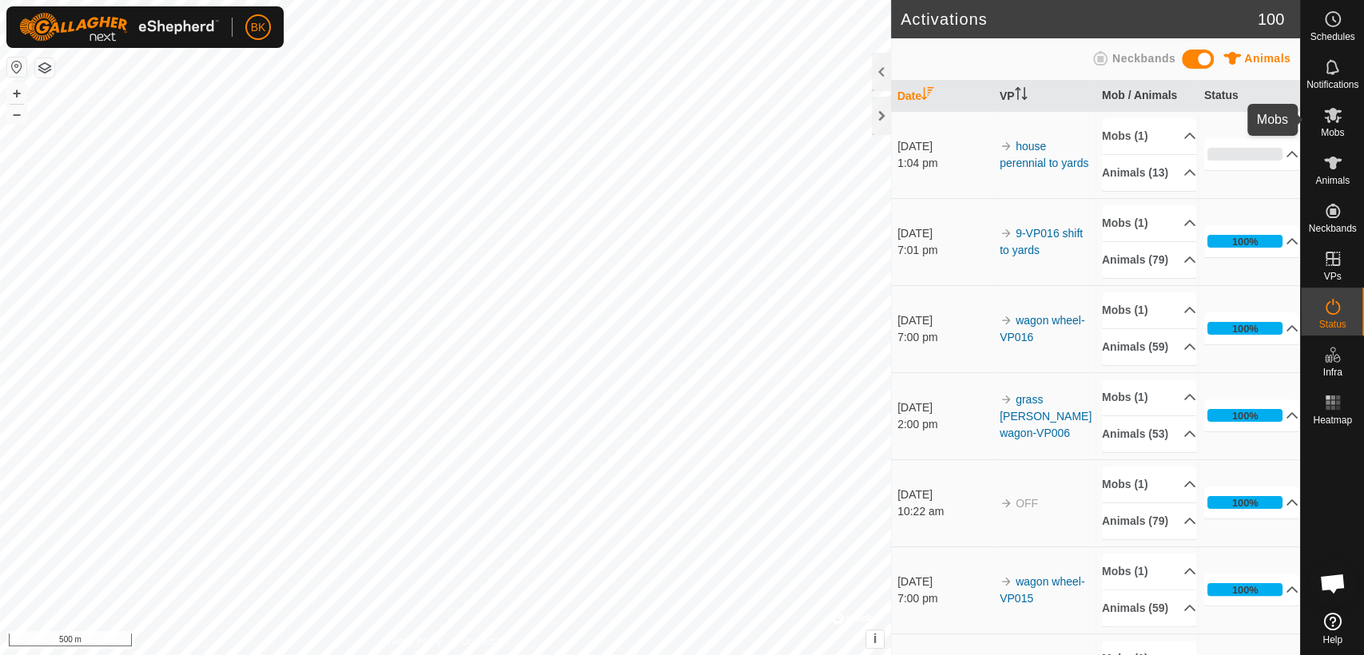
click at [1332, 115] on icon at bounding box center [1333, 115] width 18 height 15
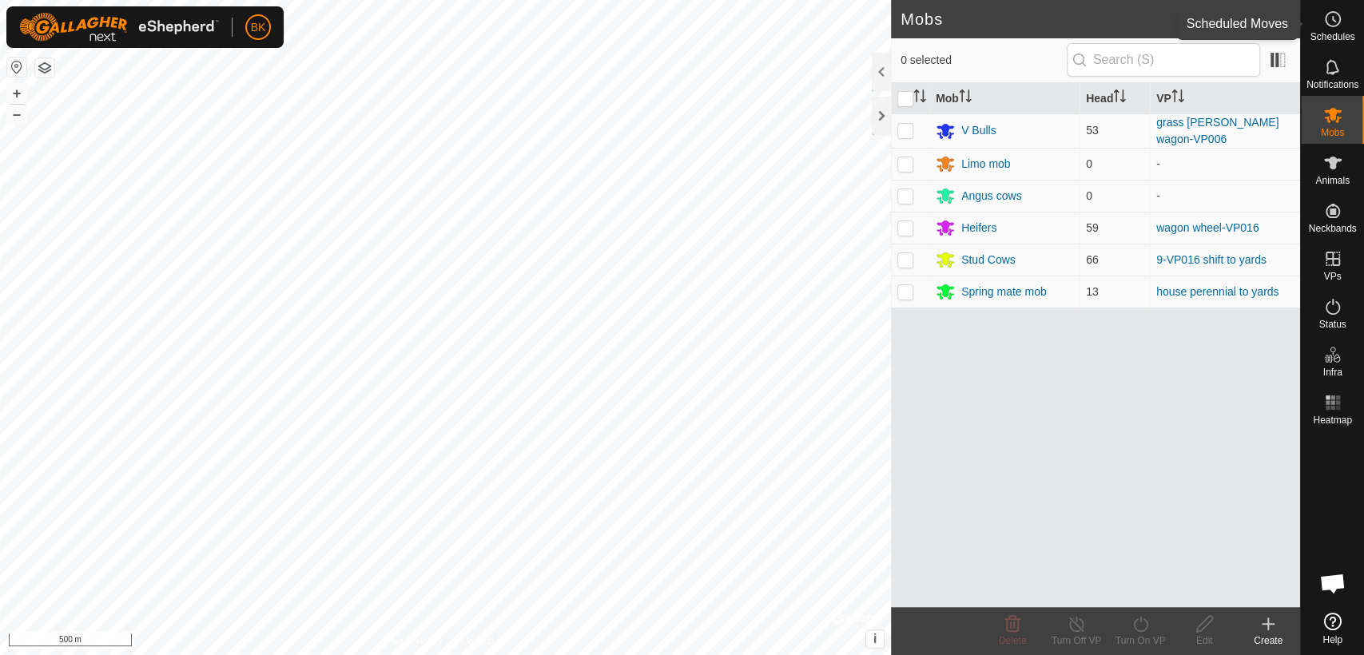
click at [1331, 18] on icon at bounding box center [1332, 19] width 19 height 19
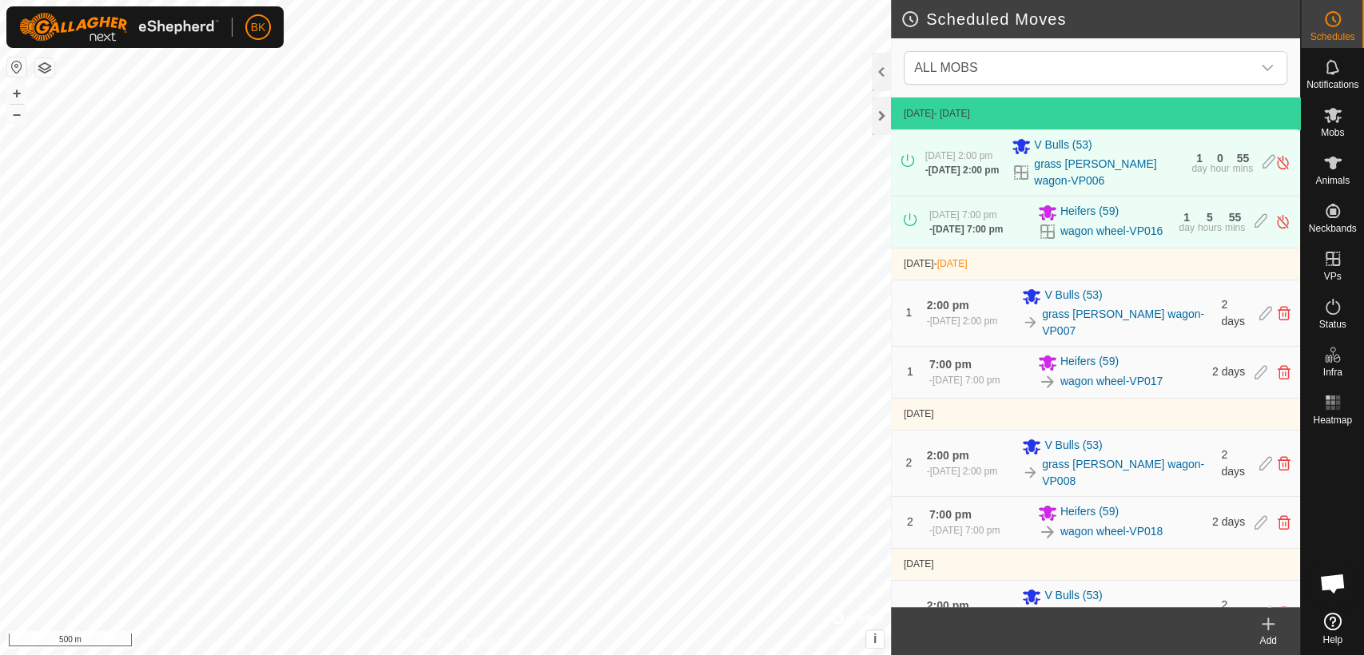
click at [1272, 629] on icon at bounding box center [1267, 623] width 19 height 19
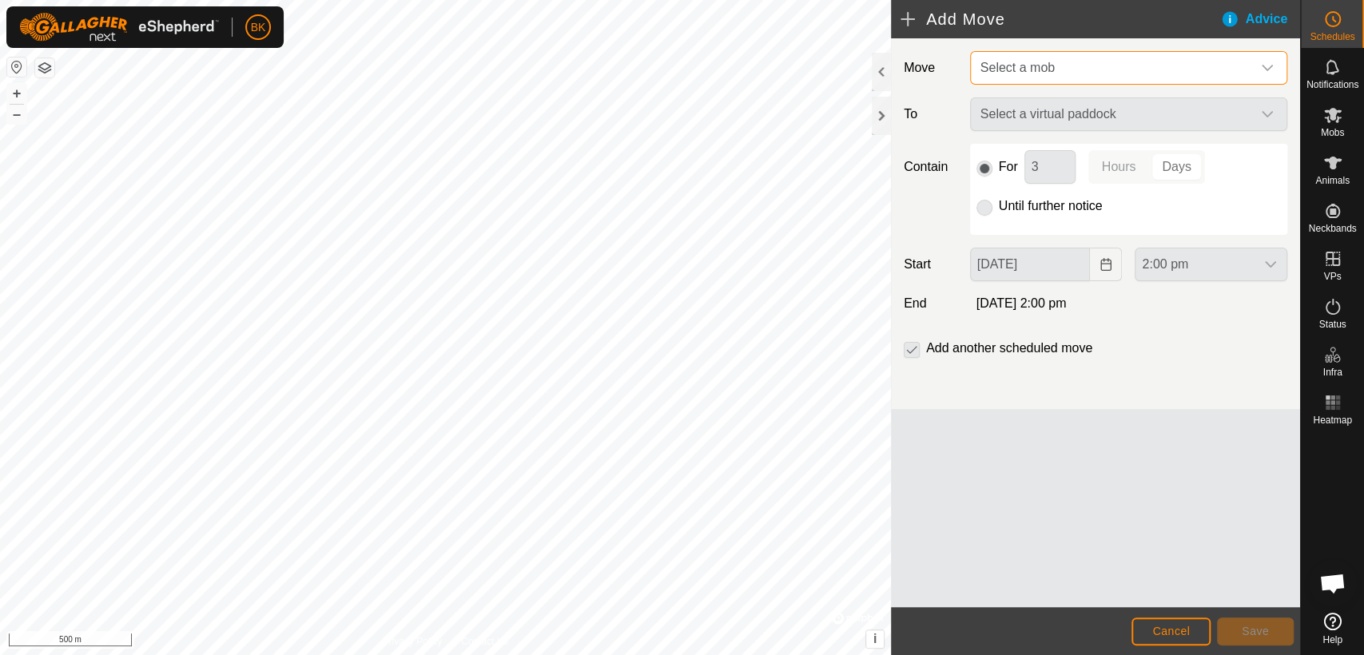
click at [1071, 58] on span "Select a mob" at bounding box center [1112, 68] width 277 height 32
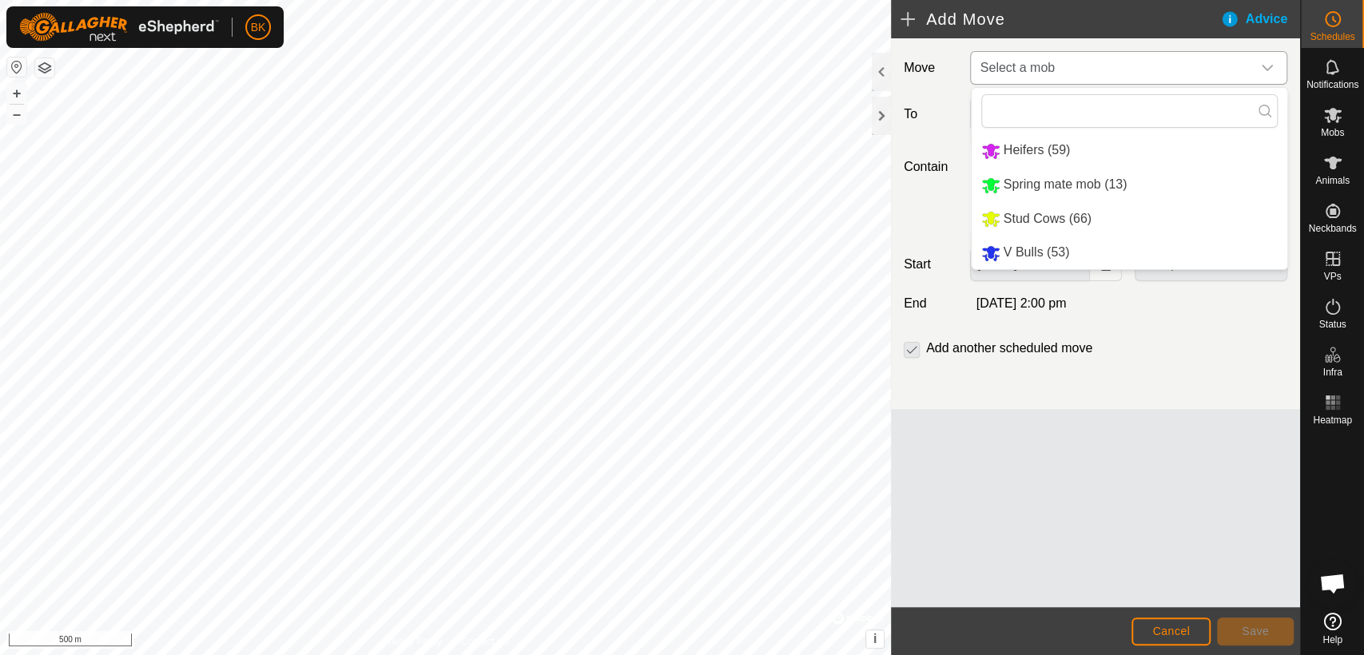
click at [998, 219] on li "Stud Cows (66)" at bounding box center [1130, 219] width 316 height 33
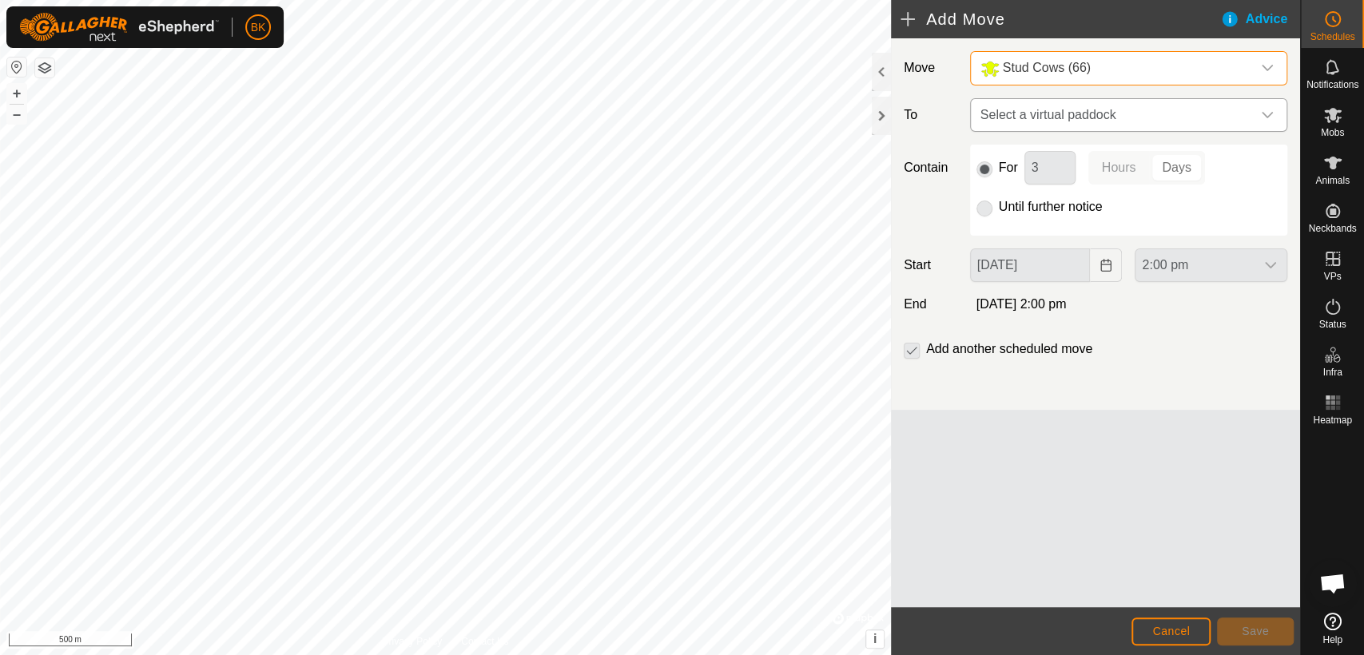
click at [1018, 120] on span "Select a virtual paddock" at bounding box center [1112, 115] width 277 height 32
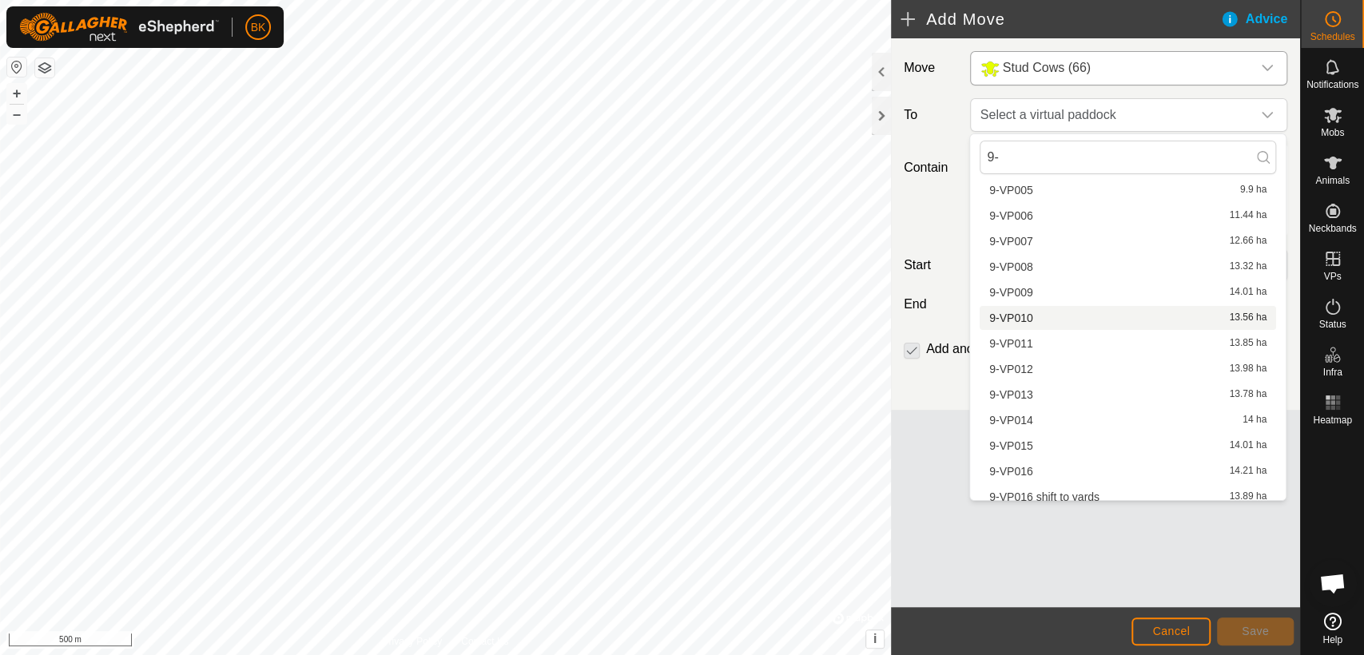
scroll to position [150, 0]
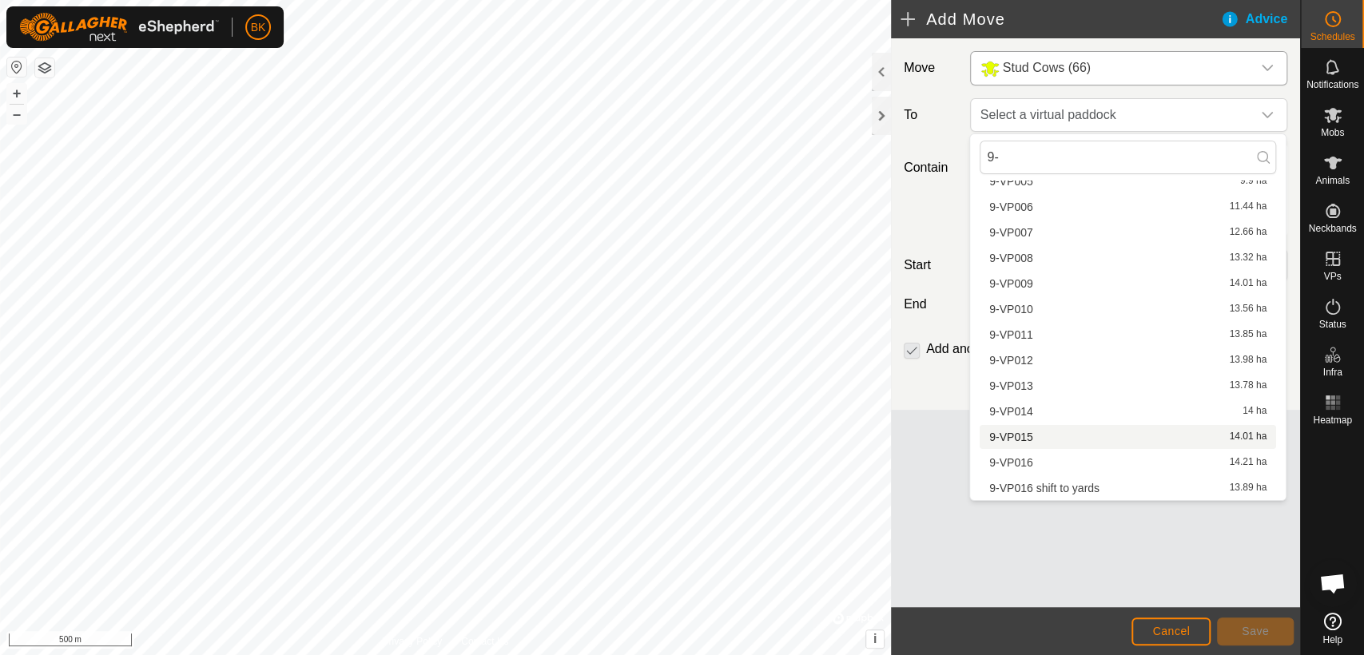
type input "9-"
click at [1099, 441] on li "9-VP015 14.01 ha" at bounding box center [1128, 437] width 296 height 24
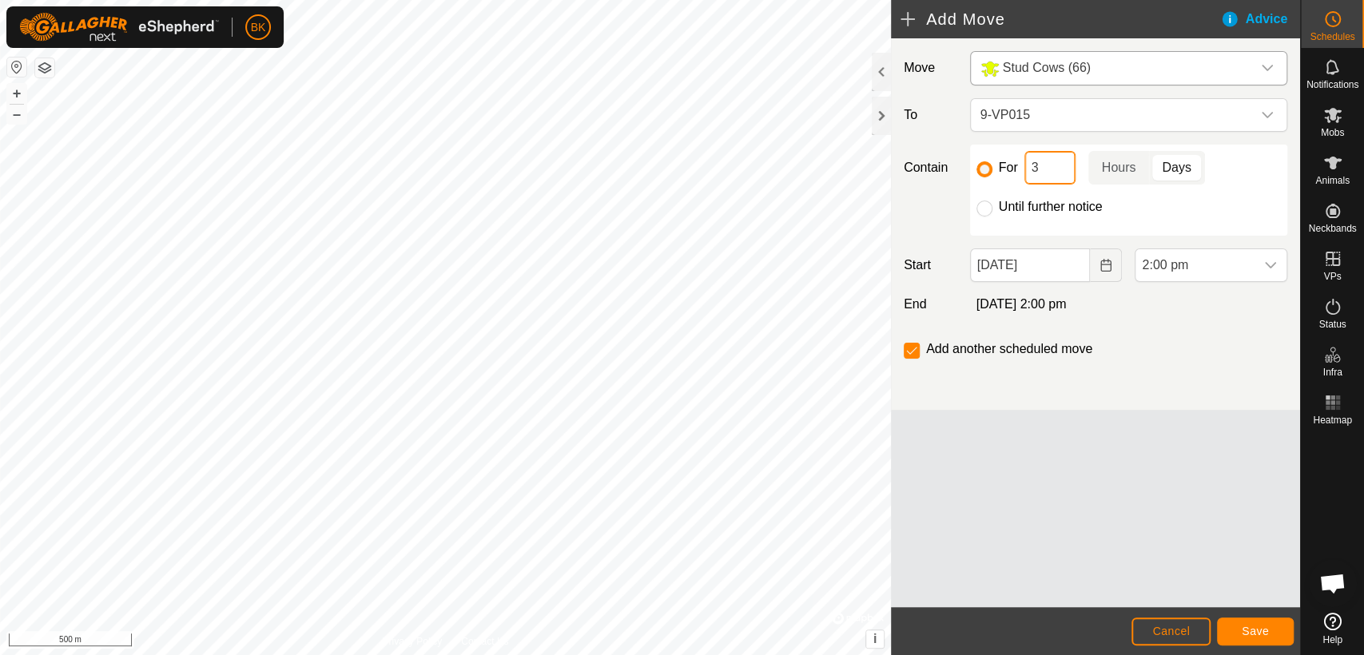
click at [1058, 165] on input "3" at bounding box center [1049, 168] width 51 height 34
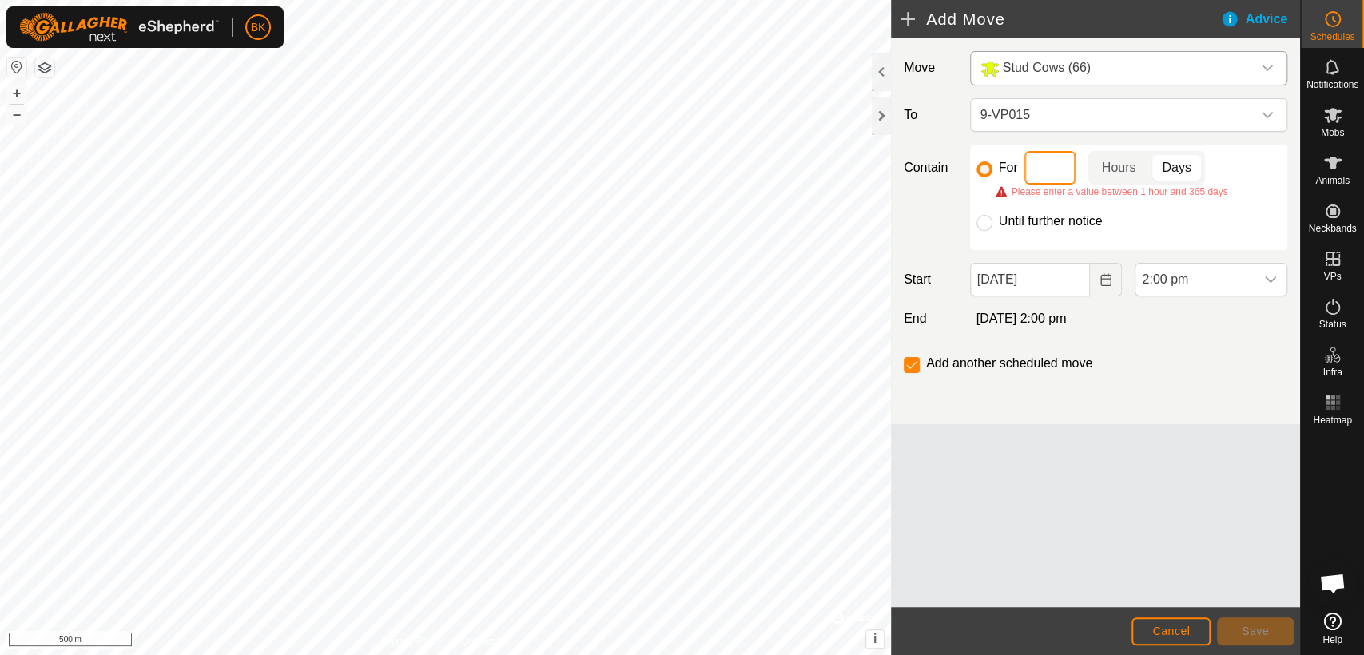
type input "2"
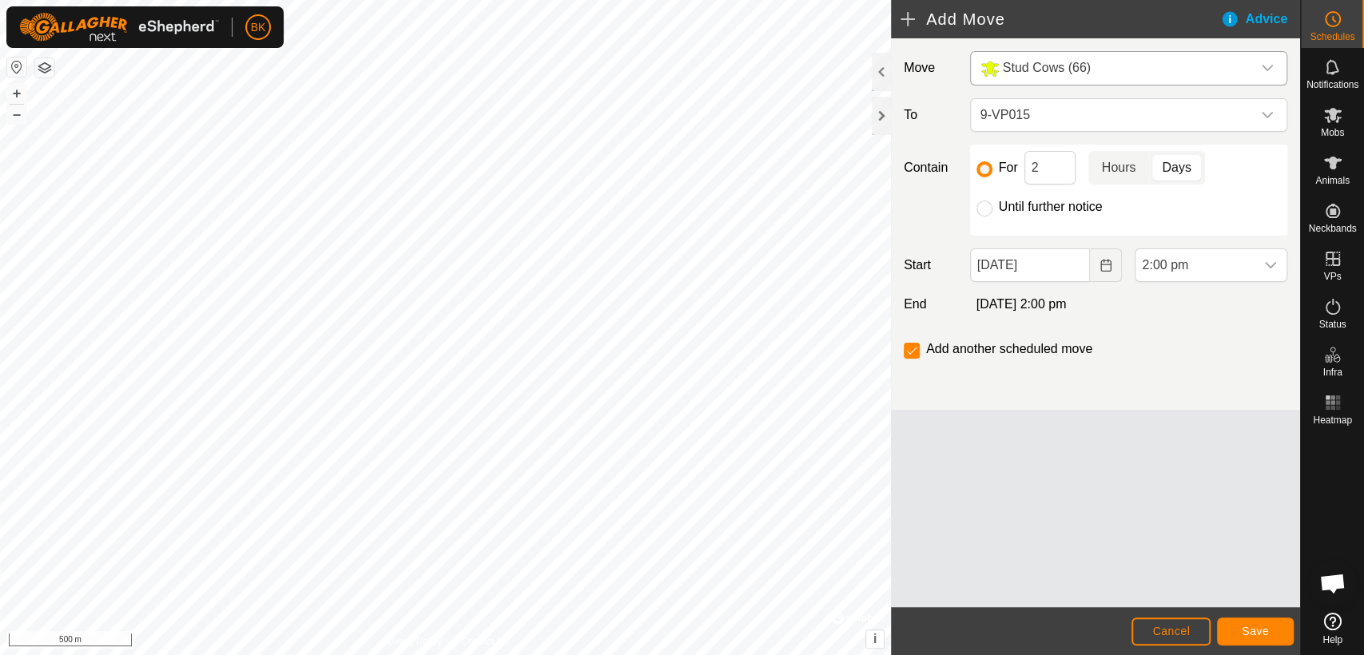
click at [1111, 174] on p-togglebutton "Hours" at bounding box center [1119, 168] width 62 height 34
click at [1048, 169] on input "2" at bounding box center [1049, 168] width 51 height 34
type input "18"
click at [1242, 621] on button "Save" at bounding box center [1255, 632] width 77 height 28
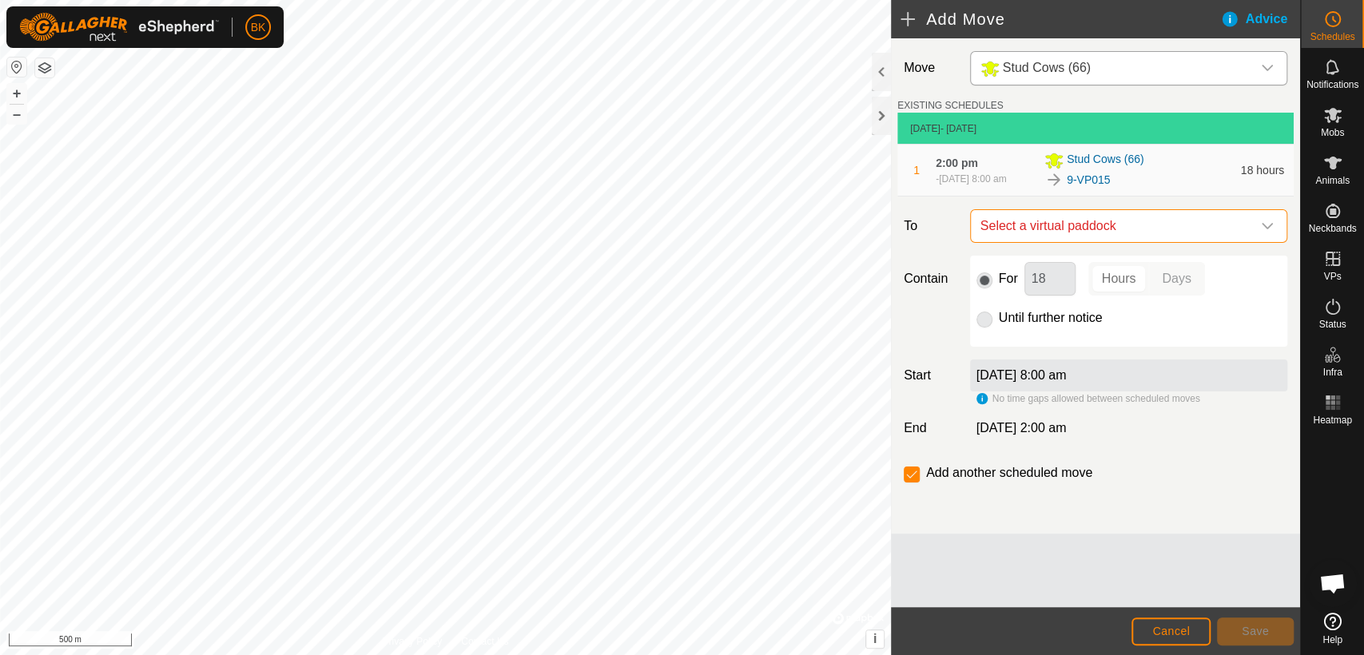
click at [1135, 226] on span "Select a virtual paddock" at bounding box center [1112, 226] width 277 height 32
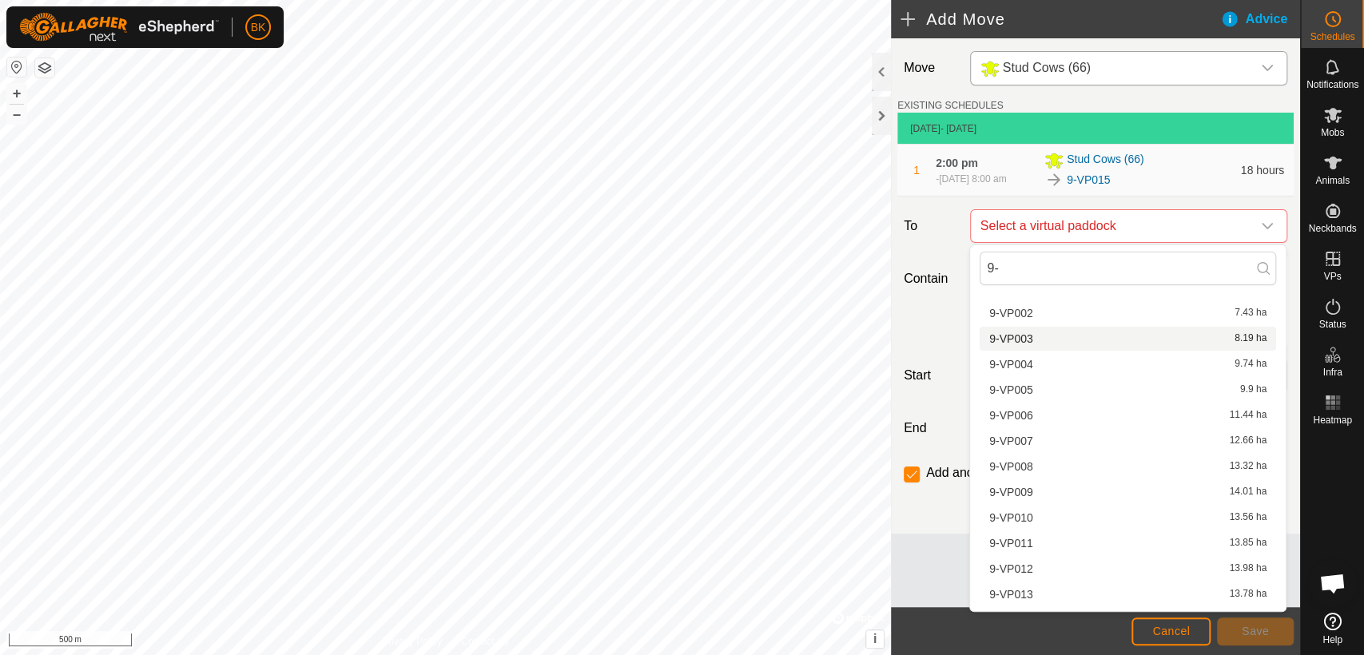
scroll to position [125, 0]
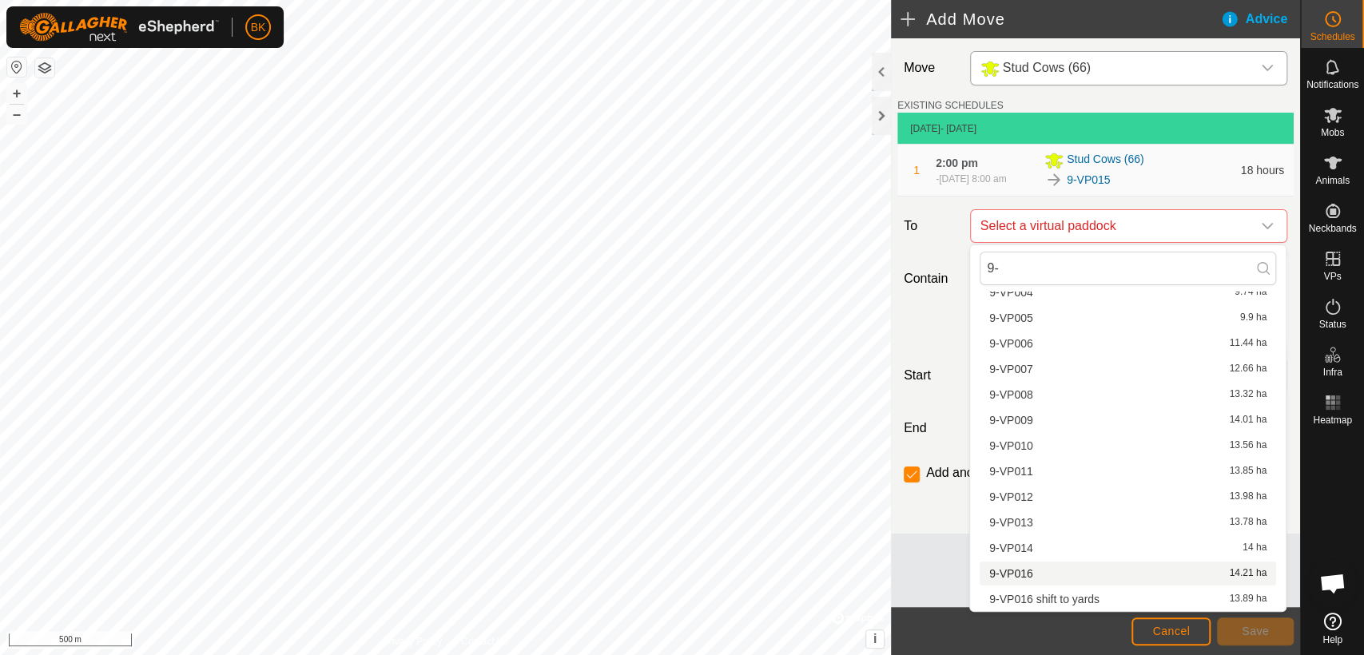
type input "9-"
click at [1099, 578] on li "9-VP016 14.21 ha" at bounding box center [1128, 574] width 296 height 24
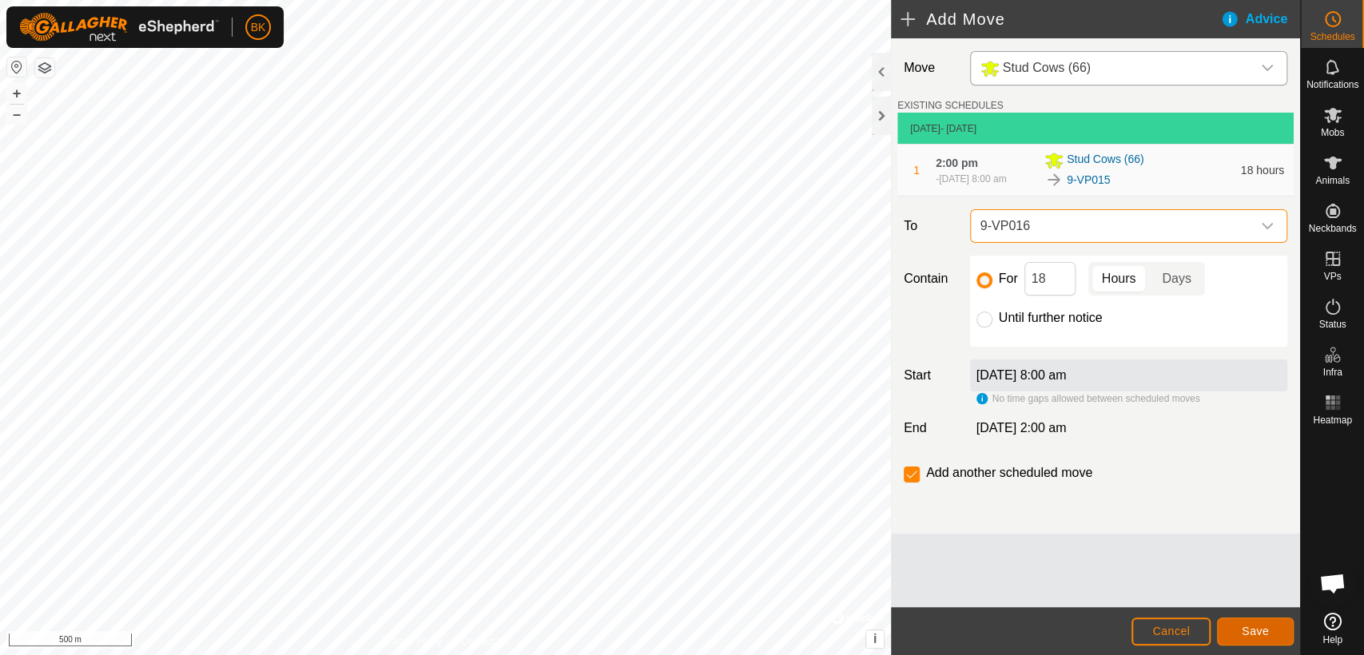
click at [1242, 634] on span "Save" at bounding box center [1255, 631] width 27 height 13
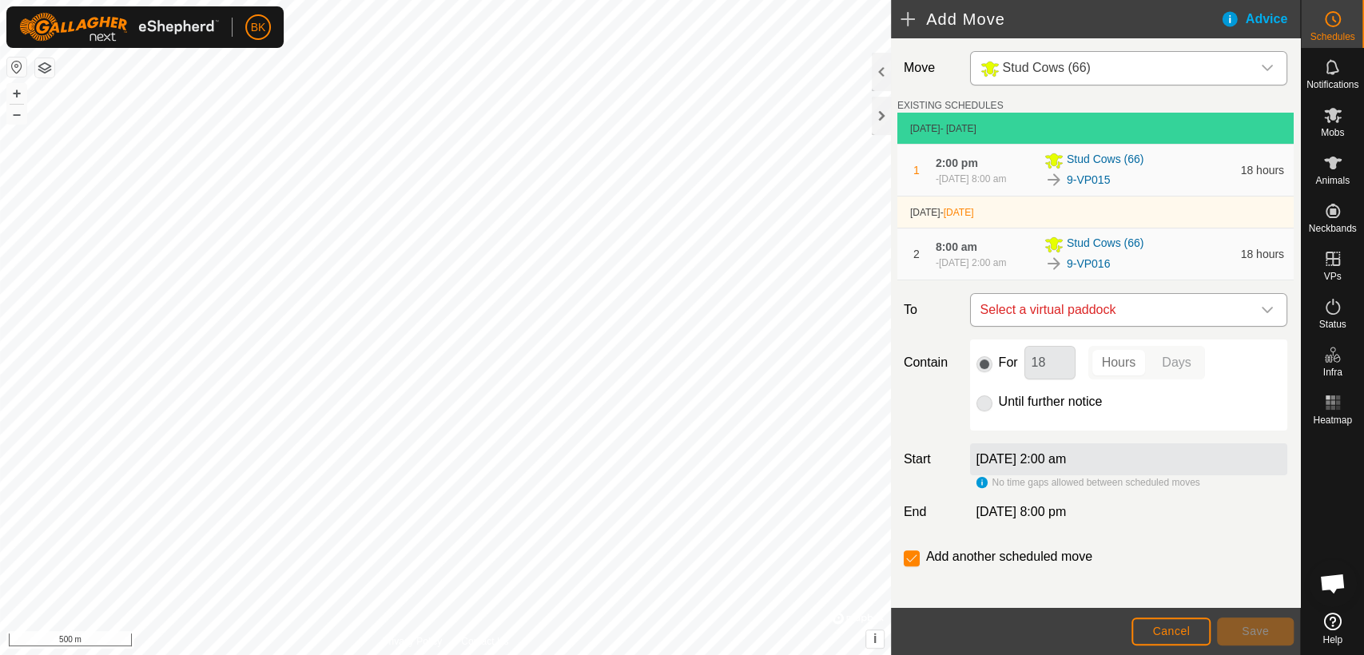
click at [1145, 314] on span "Select a virtual paddock" at bounding box center [1112, 310] width 277 height 32
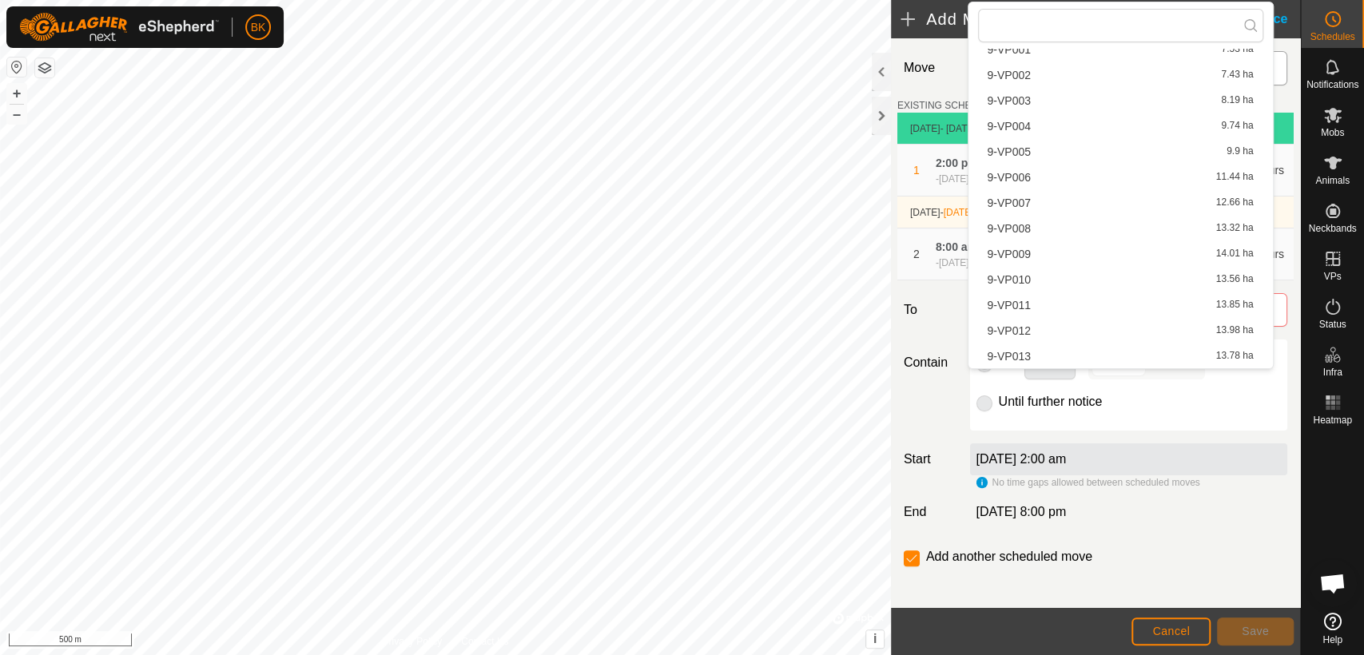
scroll to position [431, 0]
click at [1187, 464] on div "[DATE] 2:00 am" at bounding box center [1128, 459] width 317 height 32
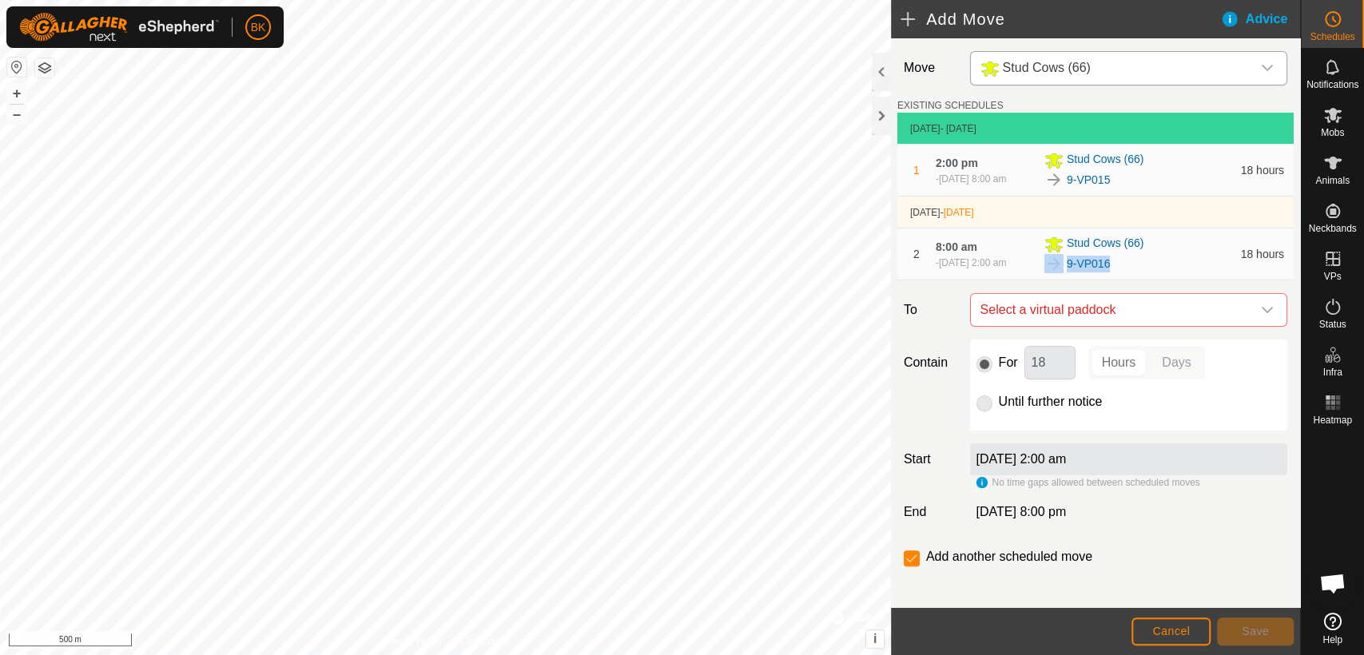
click at [1171, 254] on div "Stud Cows (66) 9-VP016" at bounding box center [1137, 254] width 187 height 38
click at [991, 234] on div "2 8:00 am [DATE], 2:00 am Stud Cows (66) 9-VP016 18 hours" at bounding box center [1096, 254] width 384 height 51
click at [980, 244] on div "8:00 am [DATE], 2:00 am" at bounding box center [985, 254] width 99 height 31
drag, startPoint x: 913, startPoint y: 551, endPoint x: 908, endPoint y: 565, distance: 14.7
click at [908, 565] on input "checkbox" at bounding box center [912, 558] width 16 height 16
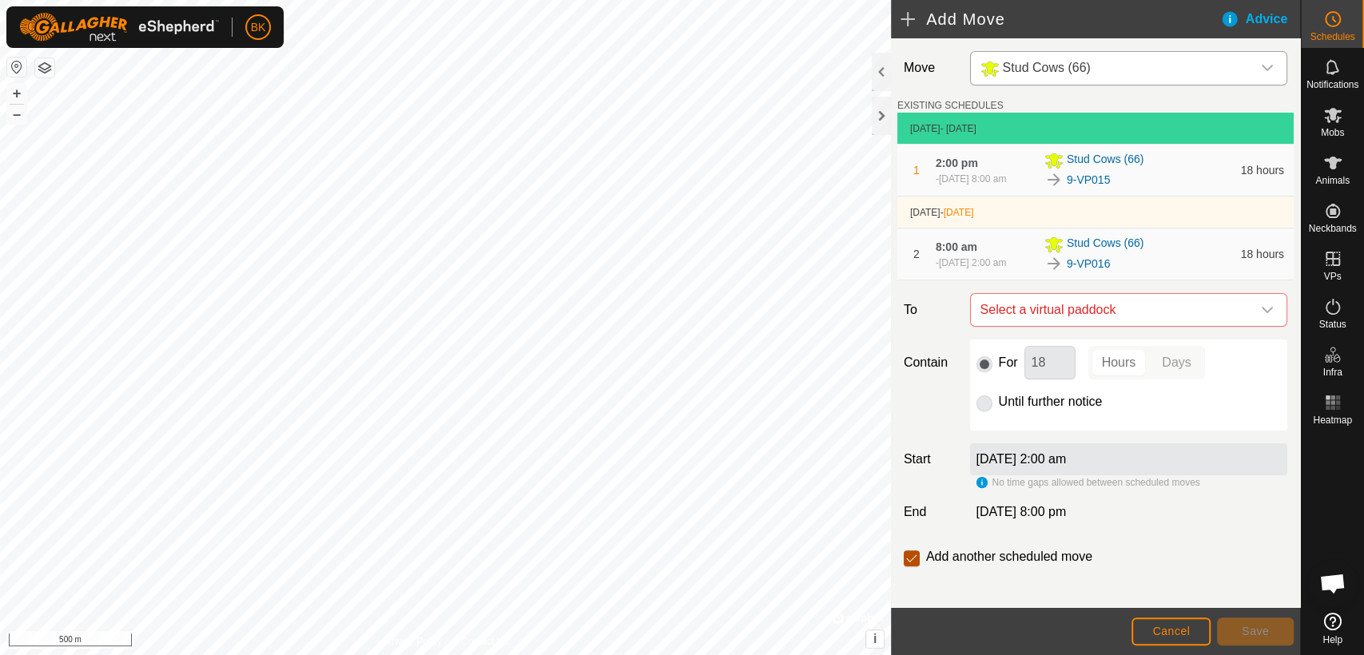
checkbox input "false"
drag, startPoint x: 908, startPoint y: 565, endPoint x: 999, endPoint y: 420, distance: 170.9
click at [999, 420] on div "Move Stud Cows (66) EXISTING SCHEDULES [DATE] - [DATE] 1 2:00 pm [DATE], 8:00 a…" at bounding box center [1095, 327] width 409 height 579
click at [1062, 308] on span "Select a virtual paddock" at bounding box center [1112, 310] width 277 height 32
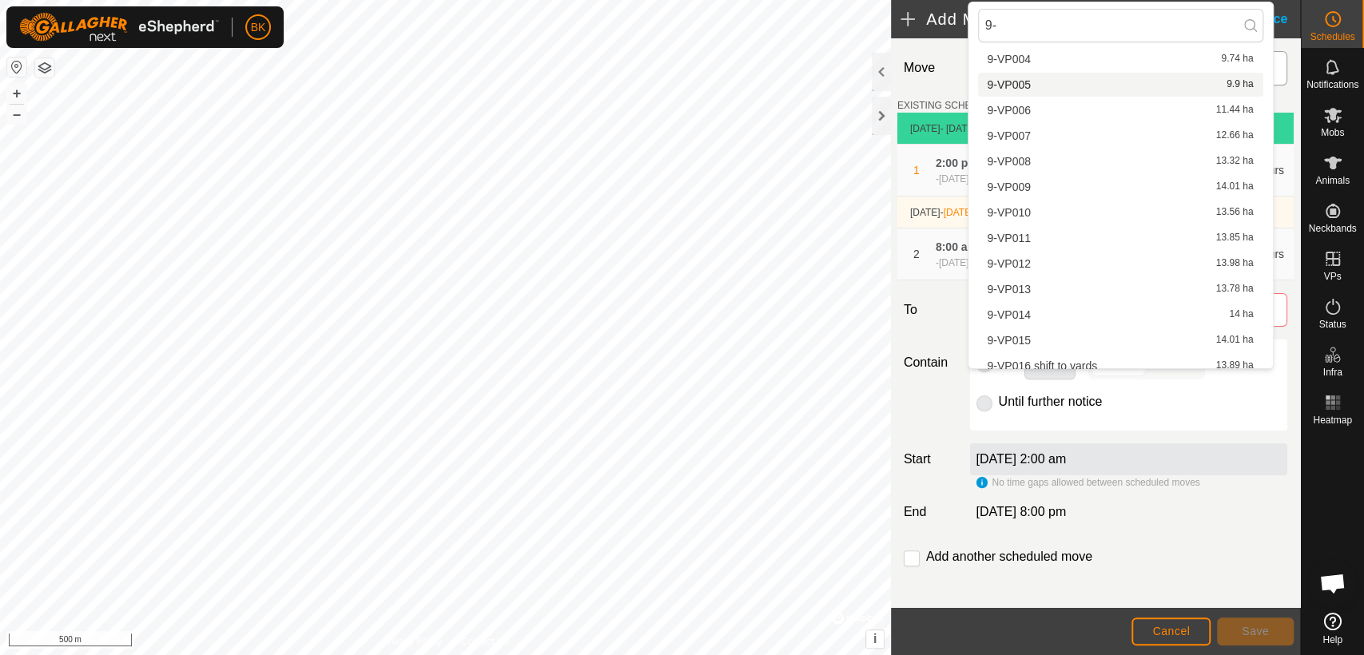
scroll to position [125, 0]
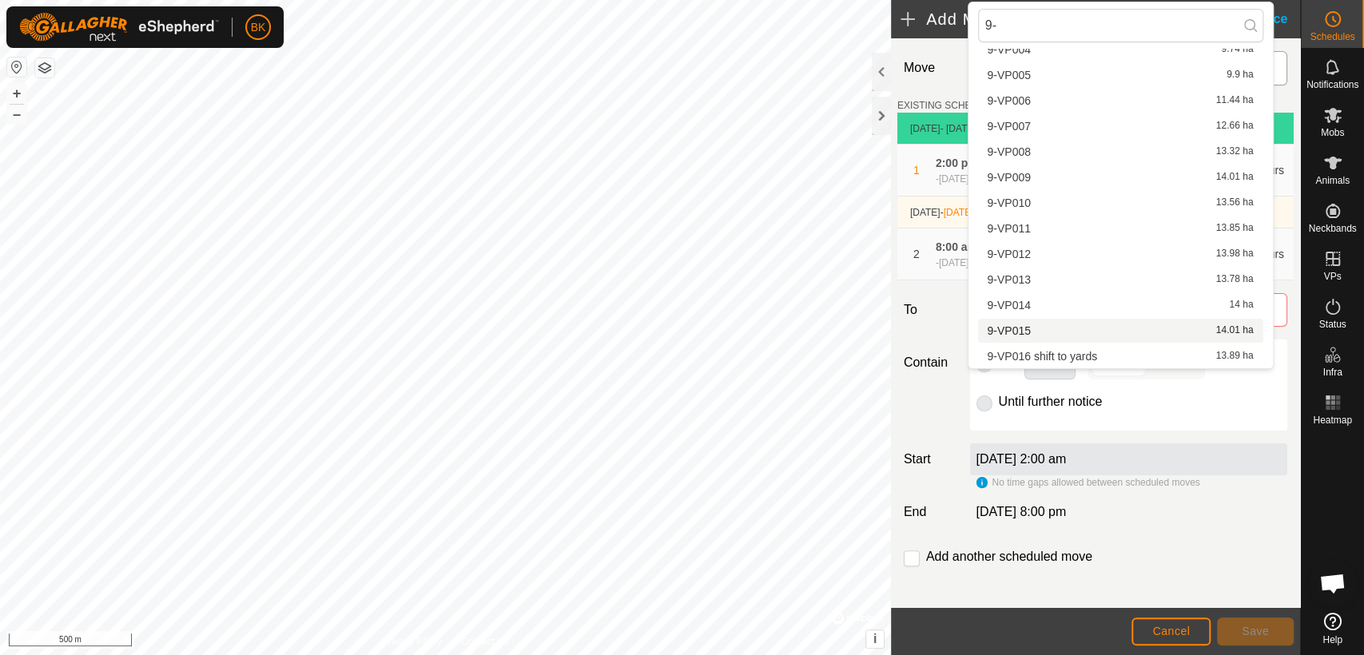
type input "9-"
click at [1119, 327] on li "9-VP015 14.01 ha" at bounding box center [1120, 331] width 285 height 24
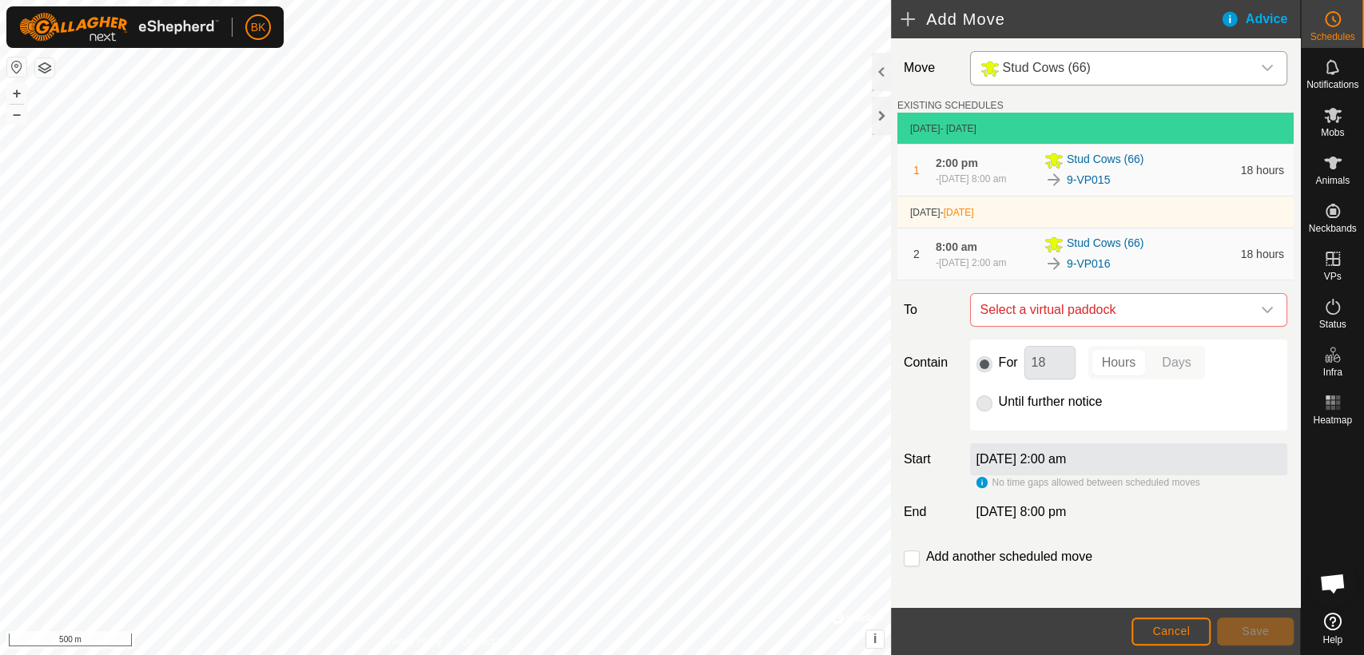
checkbox input "true"
click at [1251, 622] on button "Save" at bounding box center [1255, 632] width 77 height 28
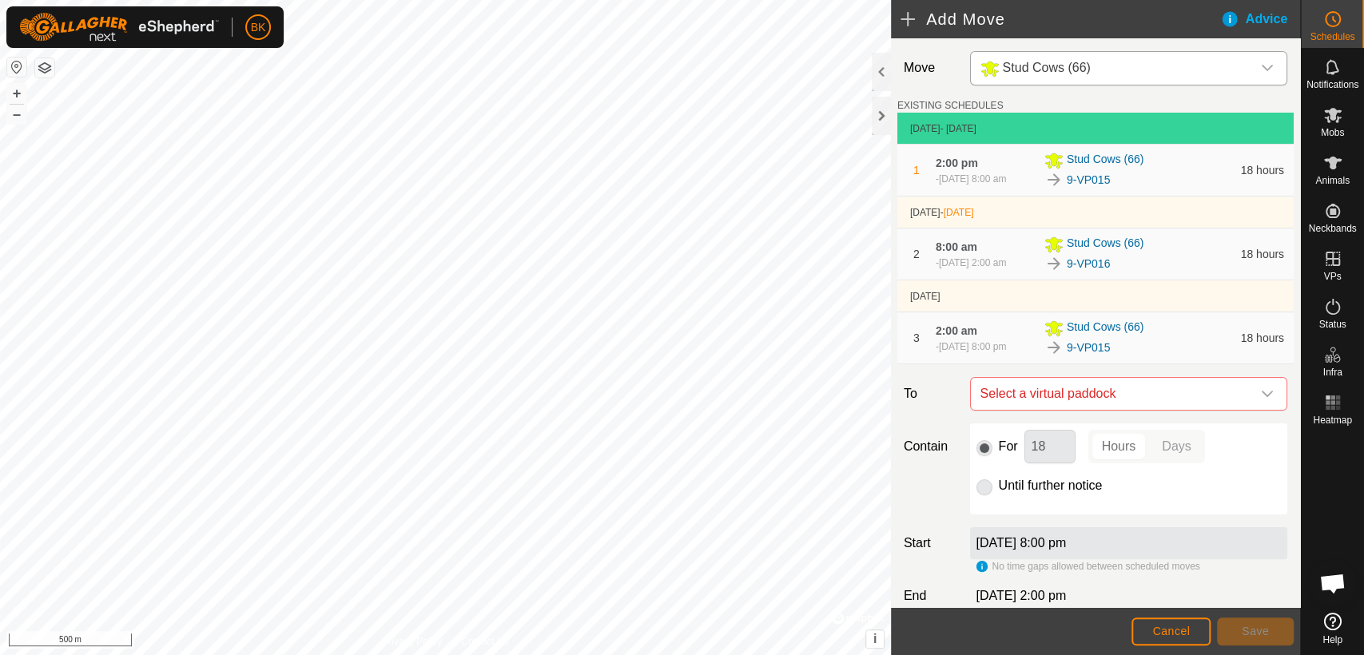
click at [1167, 341] on div "9-VP015" at bounding box center [1137, 347] width 187 height 19
click at [1151, 618] on button "Cancel" at bounding box center [1170, 632] width 79 height 28
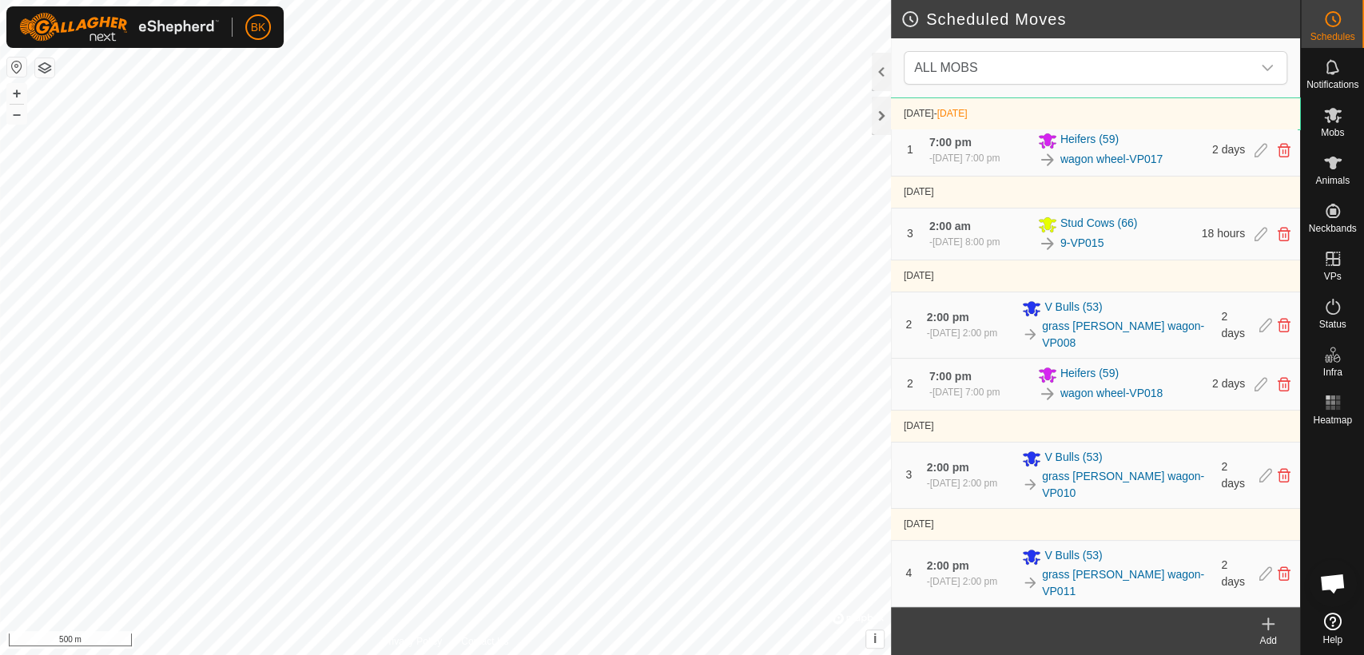
scroll to position [339, 0]
click at [1278, 238] on icon at bounding box center [1284, 234] width 13 height 14
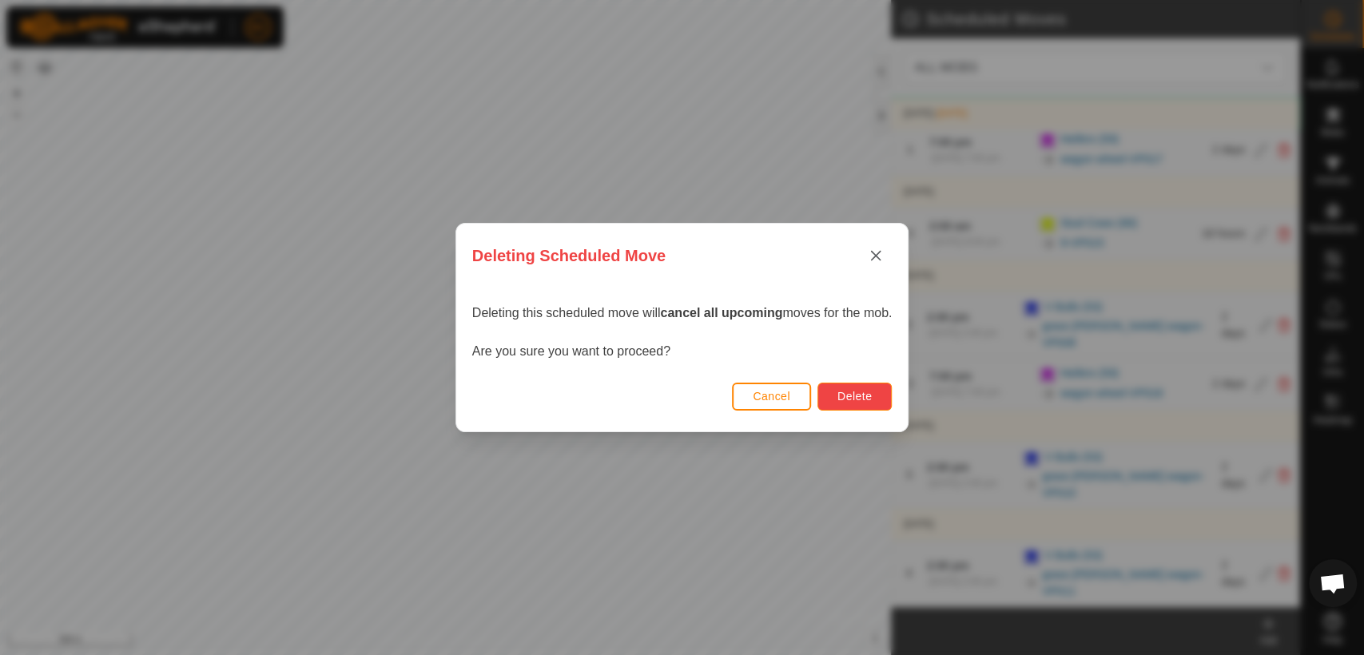
click at [867, 395] on span "Delete" at bounding box center [854, 396] width 34 height 13
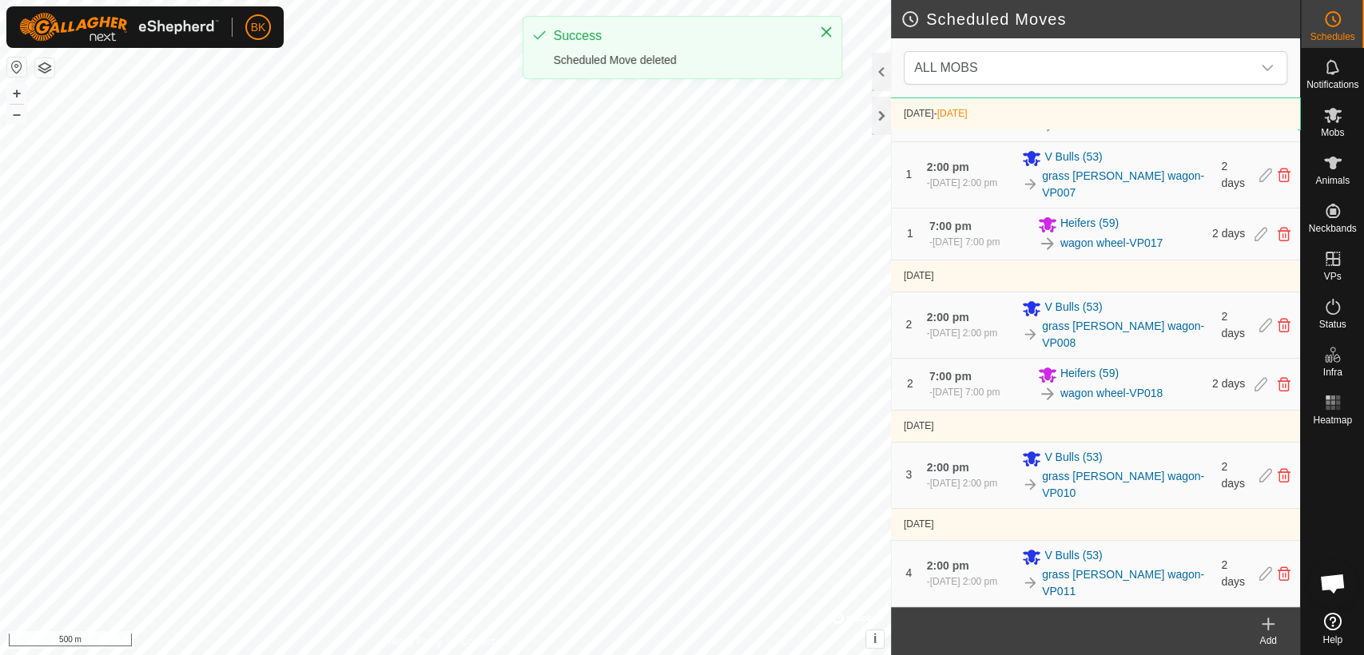
scroll to position [255, 0]
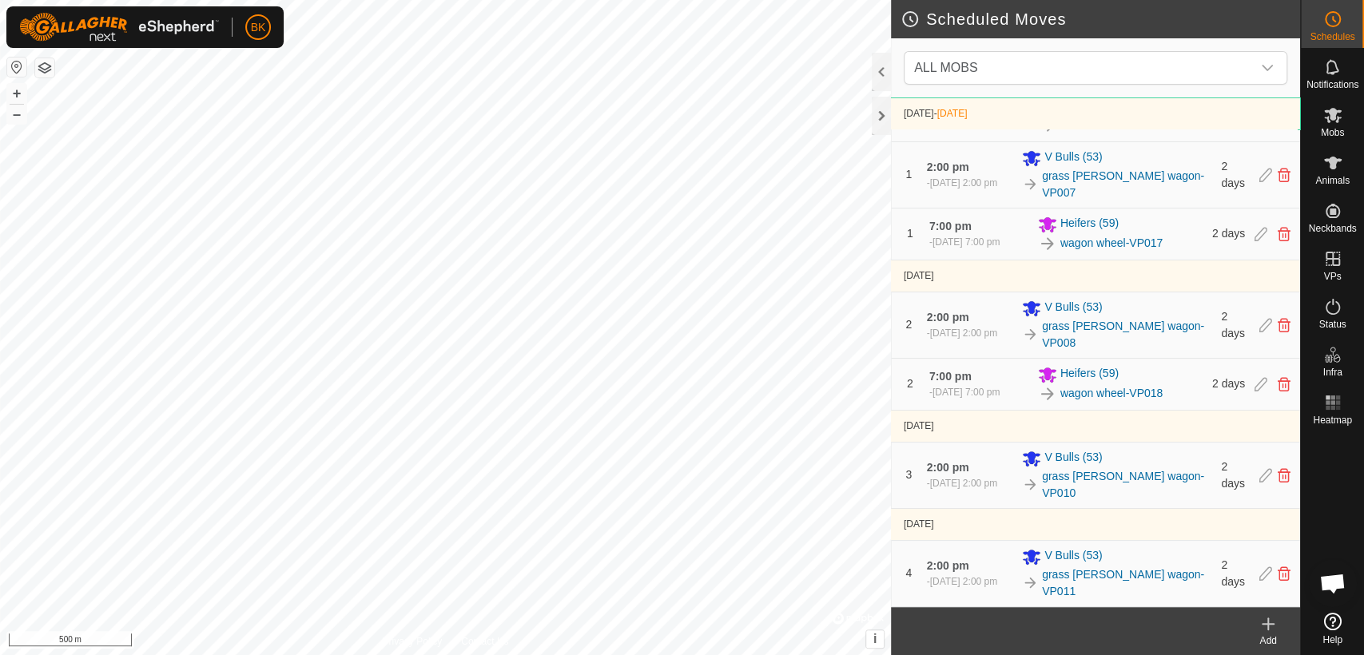
click at [1264, 631] on icon at bounding box center [1267, 623] width 19 height 19
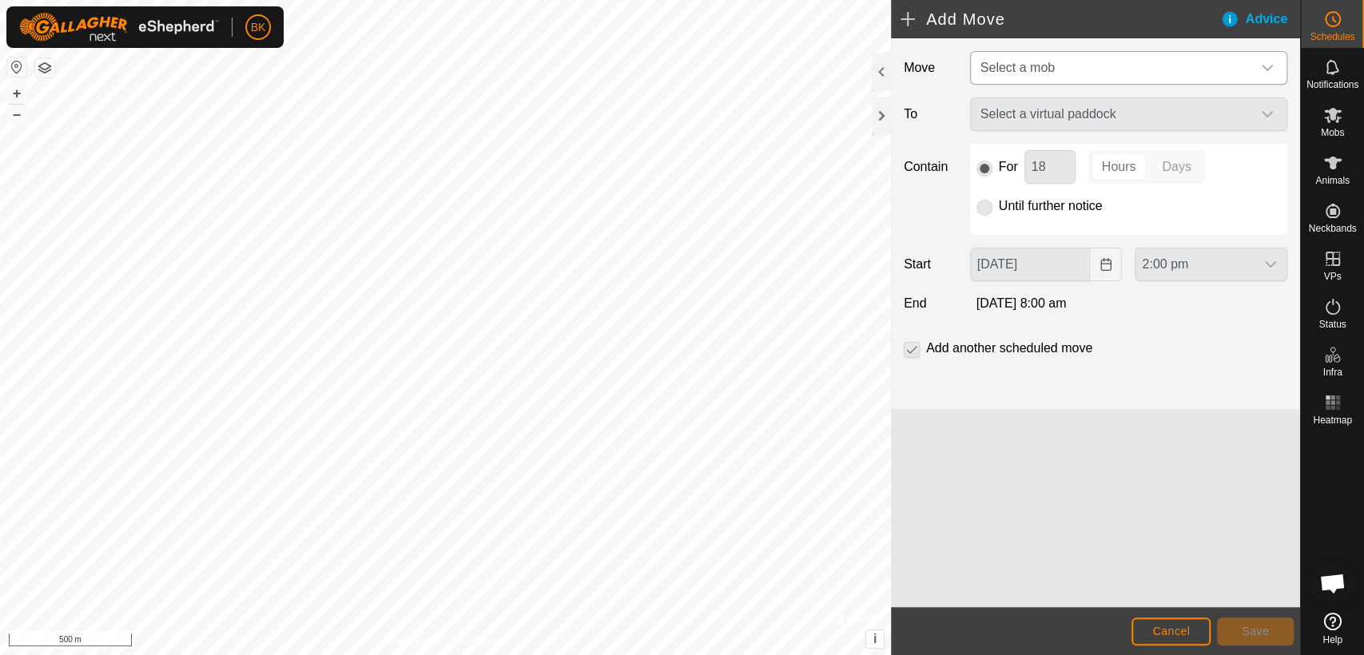
click at [1099, 72] on span "Select a mob" at bounding box center [1112, 68] width 277 height 32
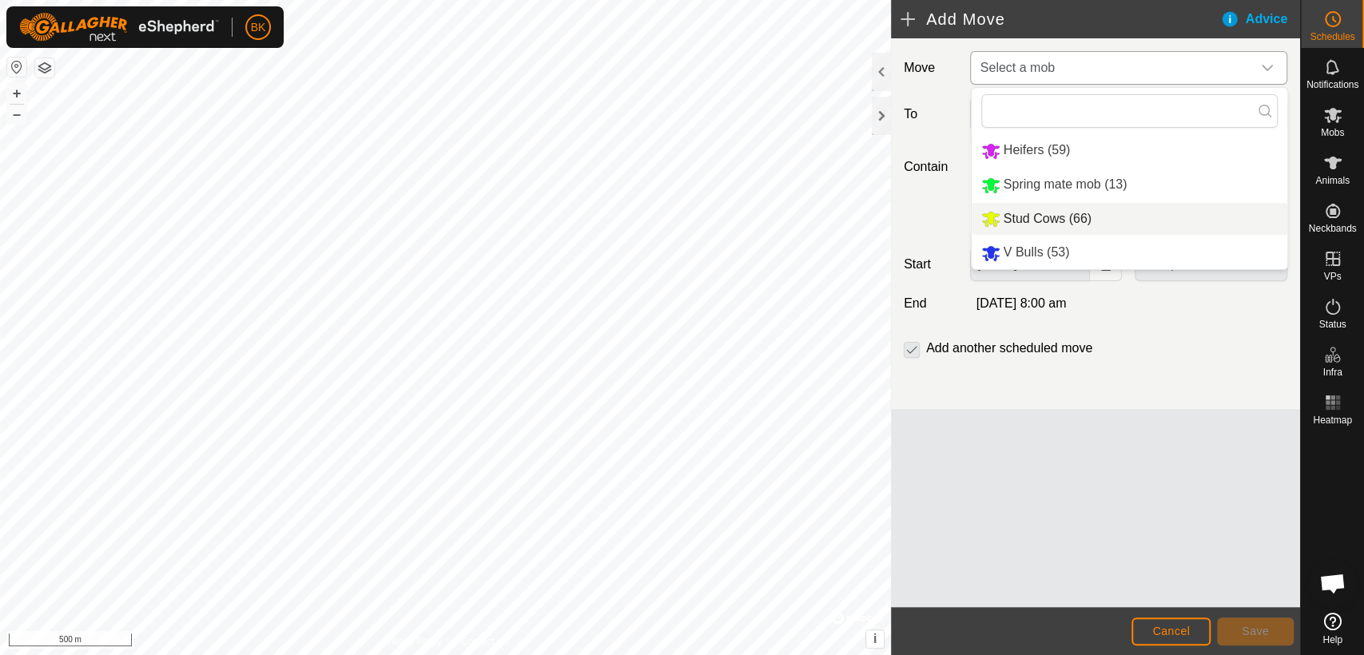
click at [1067, 225] on li "Stud Cows (66)" at bounding box center [1130, 219] width 316 height 33
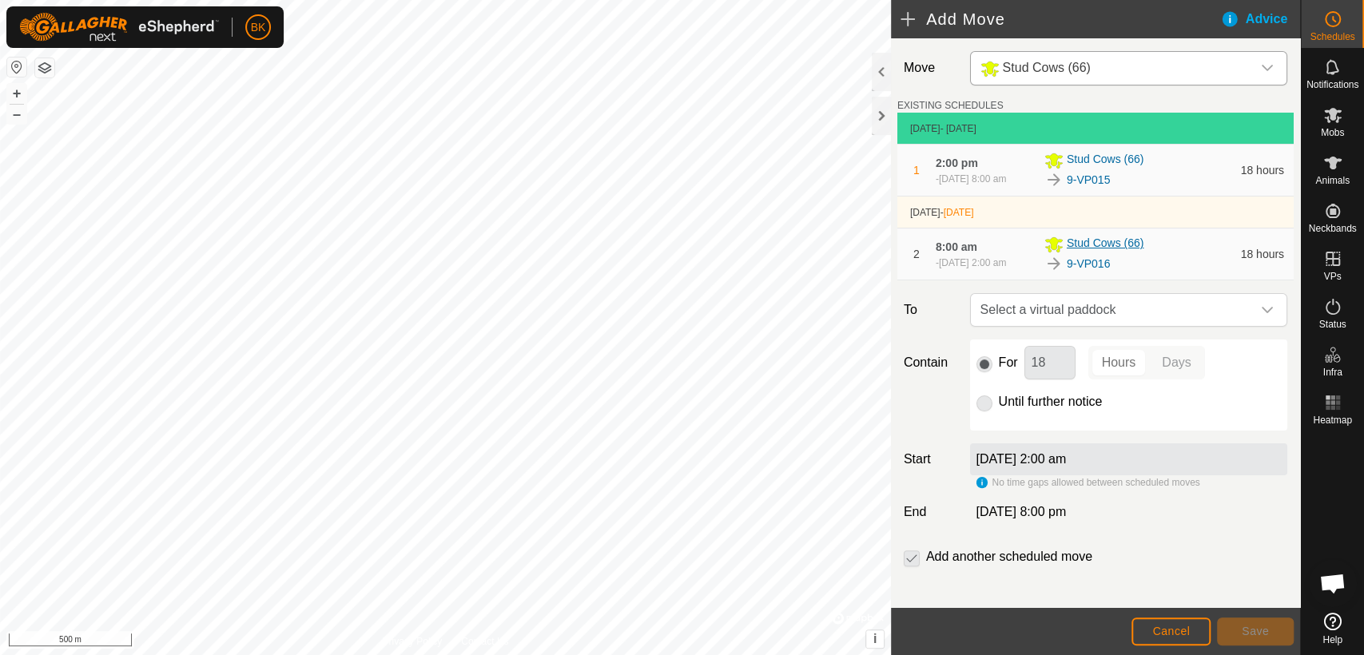
click at [1150, 250] on div "Stud Cows (66)" at bounding box center [1137, 244] width 187 height 19
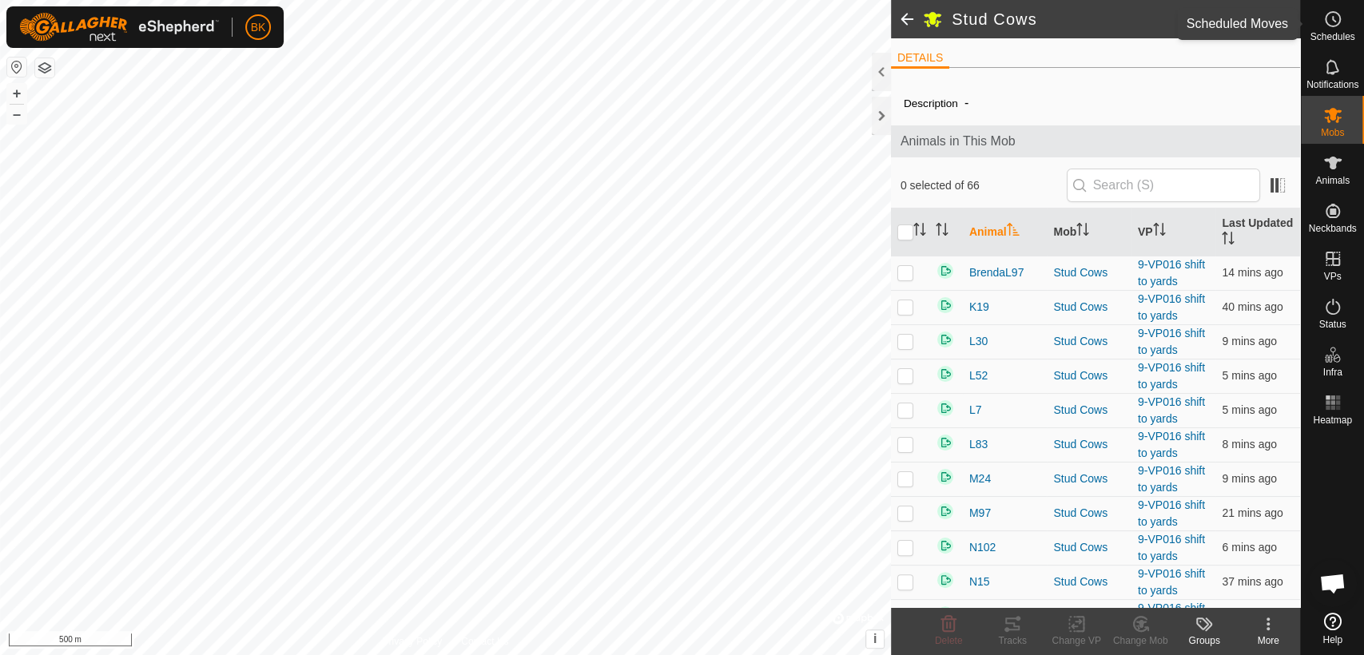
click at [1326, 32] on span "Schedules" at bounding box center [1331, 37] width 45 height 10
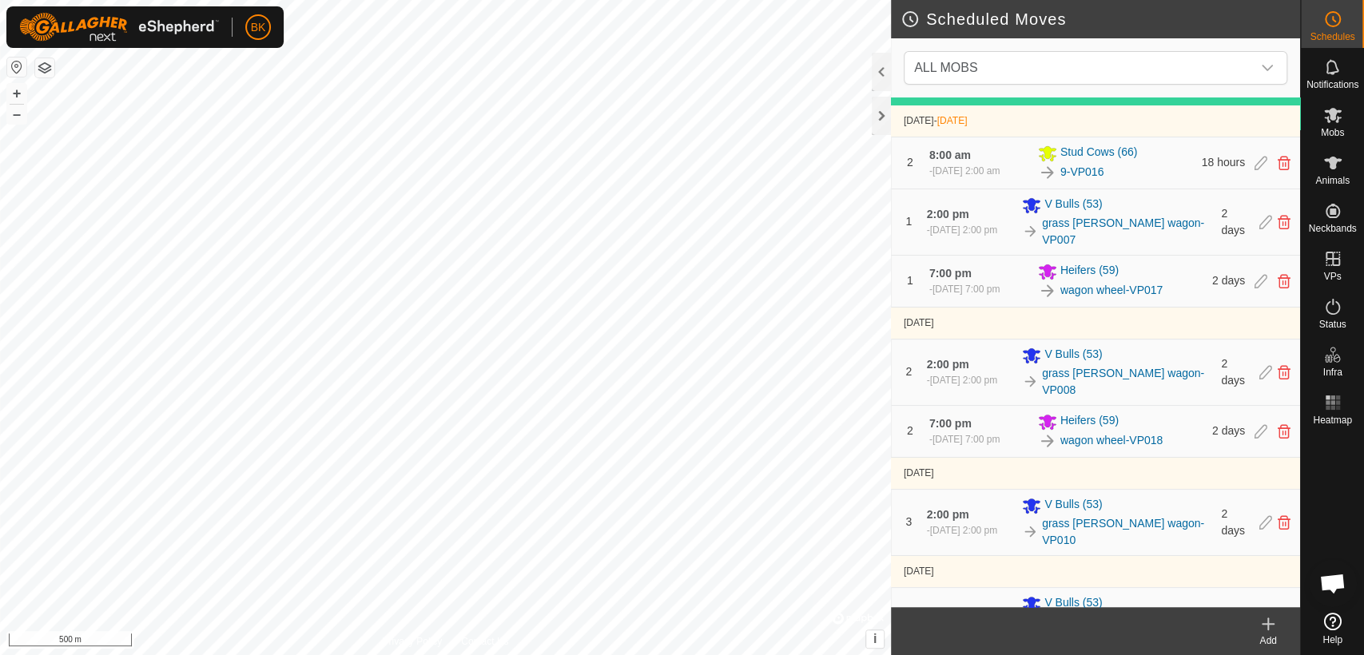
scroll to position [185, 0]
